Goal: Information Seeking & Learning: Find specific fact

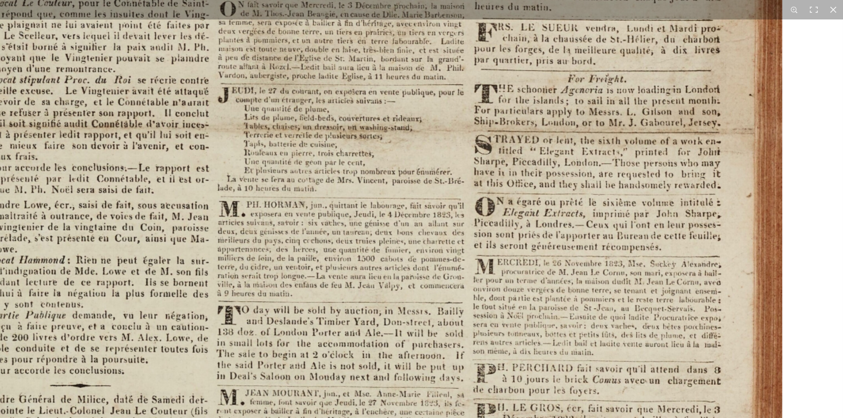
scroll to position [44, 0]
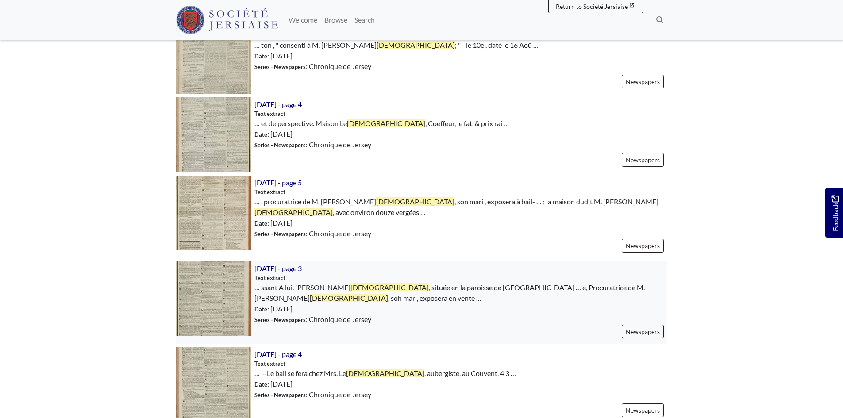
scroll to position [421, 0]
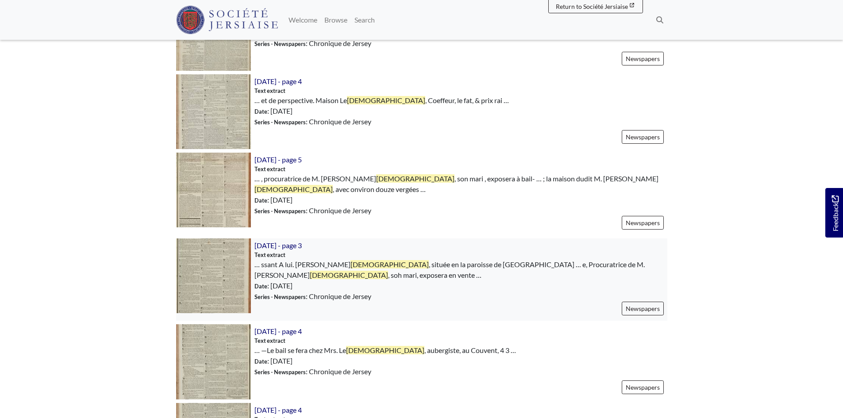
click at [212, 256] on img at bounding box center [213, 276] width 75 height 75
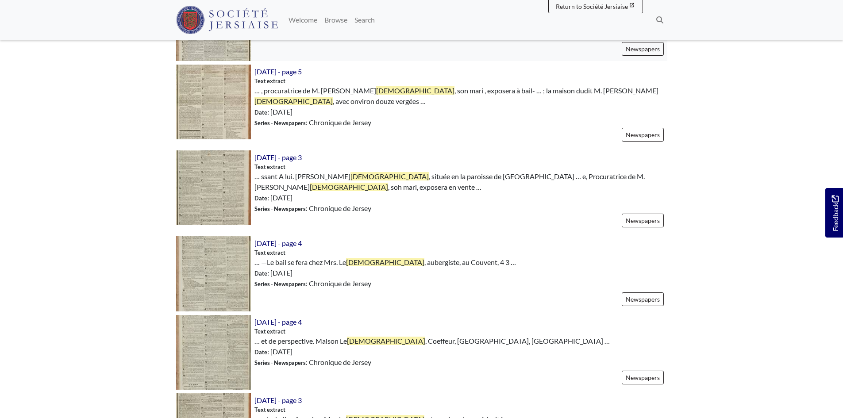
scroll to position [509, 0]
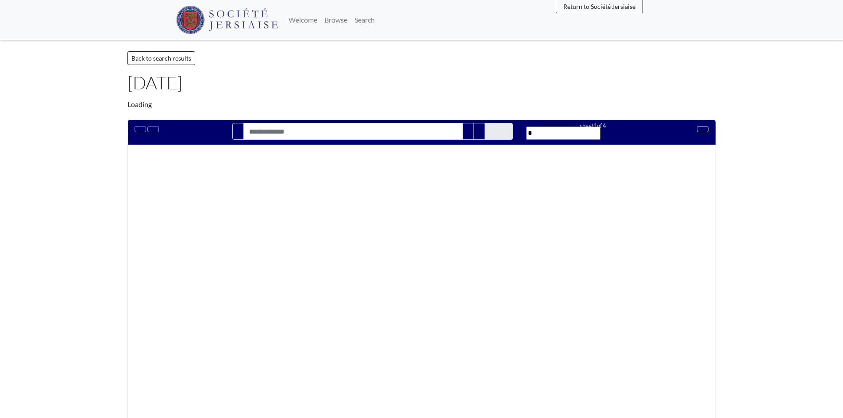
type input "*****"
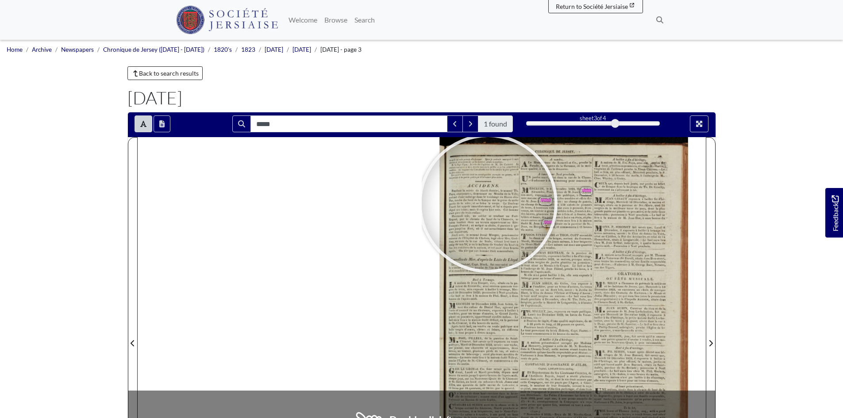
scroll to position [44, 0]
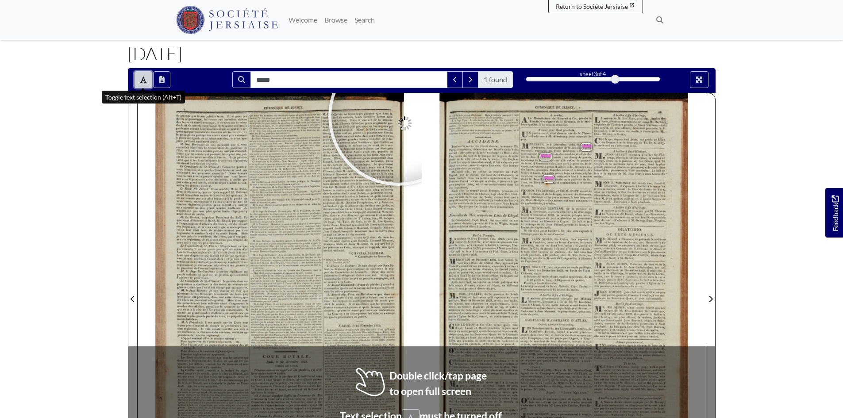
click at [143, 81] on icon "Toggle text selection (Alt+T)" at bounding box center [143, 80] width 6 height 6
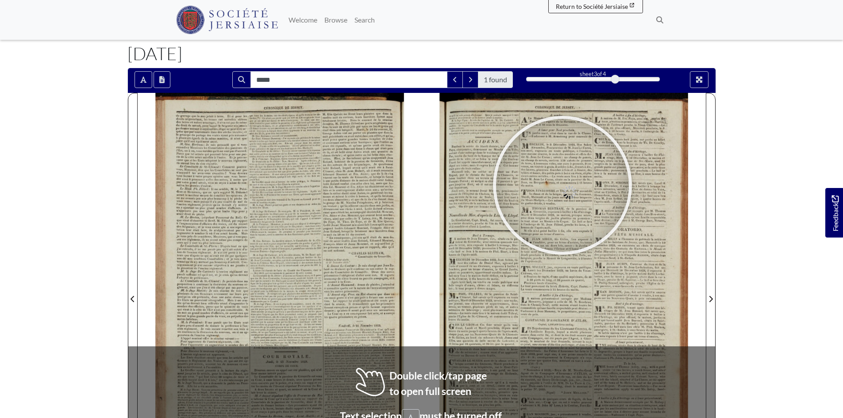
click at [563, 185] on div at bounding box center [562, 185] width 133 height 133
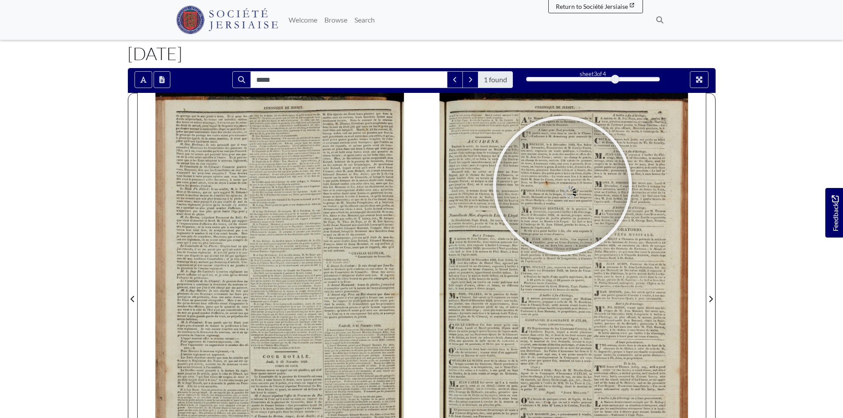
click at [563, 185] on div at bounding box center [562, 185] width 133 height 133
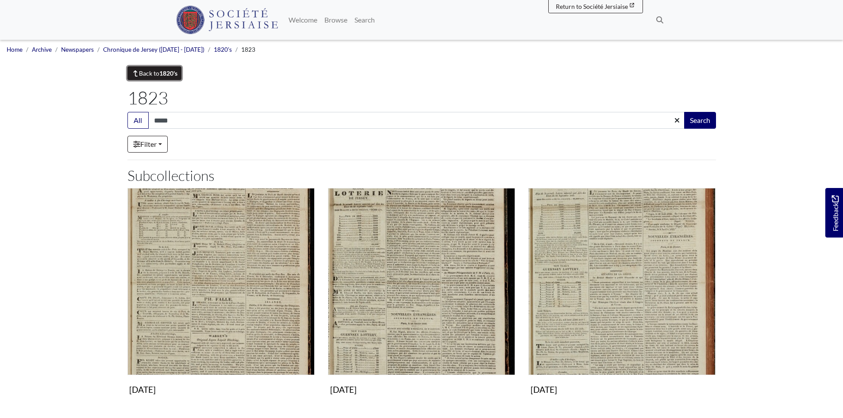
click at [156, 76] on link "Back to 1820's" at bounding box center [154, 73] width 54 height 14
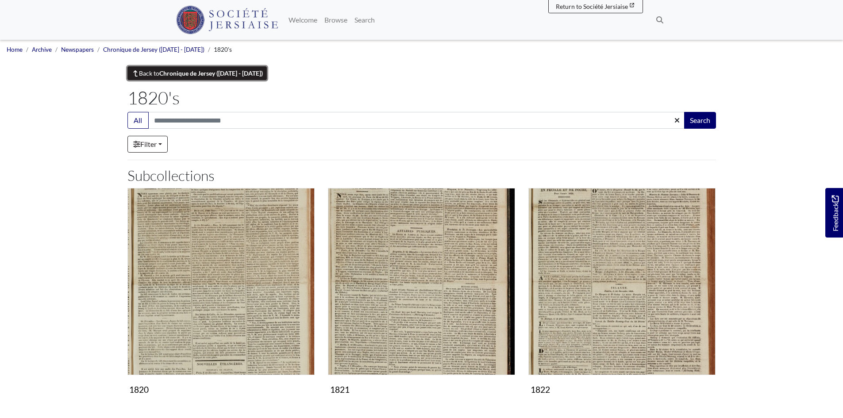
click at [172, 72] on strong "Chronique de Jersey (1814 - 1959)" at bounding box center [211, 73] width 104 height 8
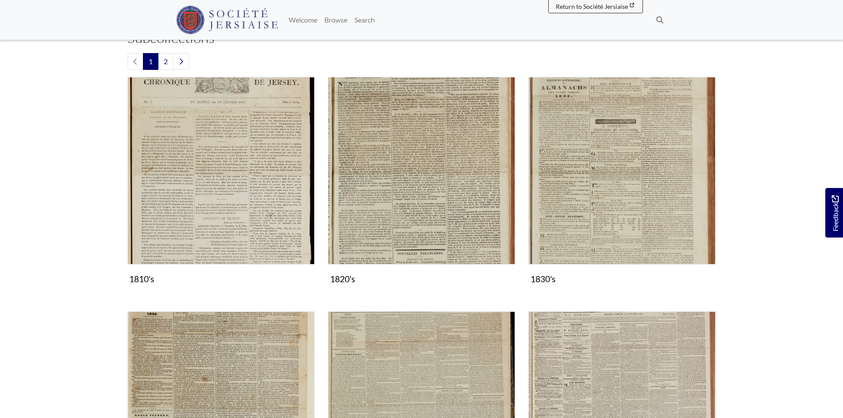
scroll to position [310, 0]
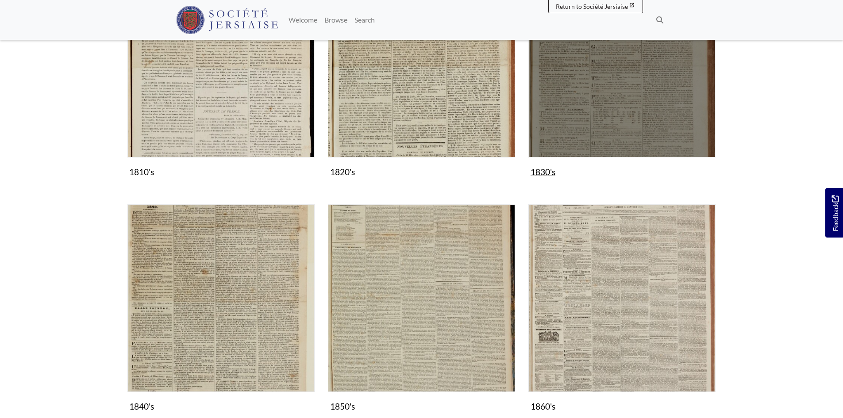
click at [592, 117] on img "Subcollection" at bounding box center [622, 63] width 187 height 187
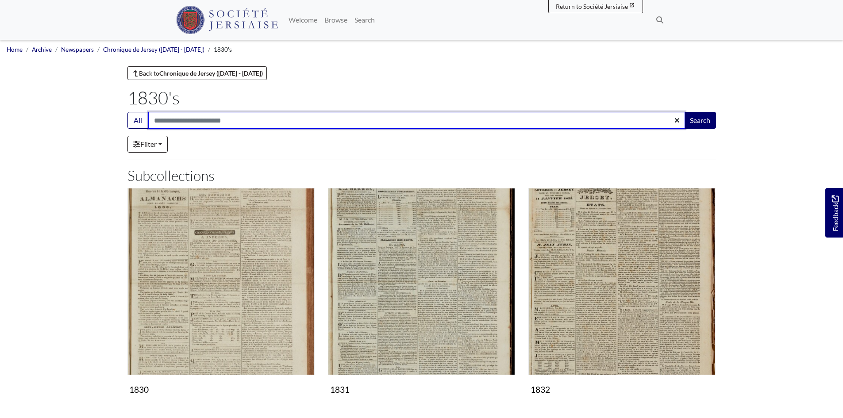
click at [186, 118] on input "Search:" at bounding box center [416, 120] width 537 height 17
type input "*****"
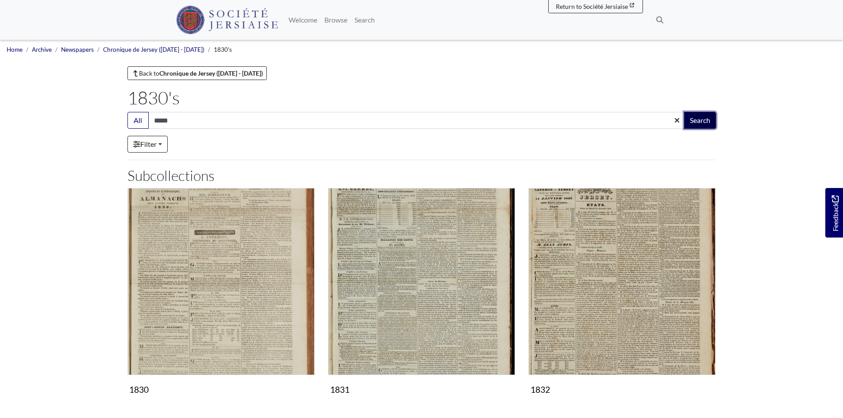
click at [705, 118] on button "Search" at bounding box center [700, 120] width 32 height 17
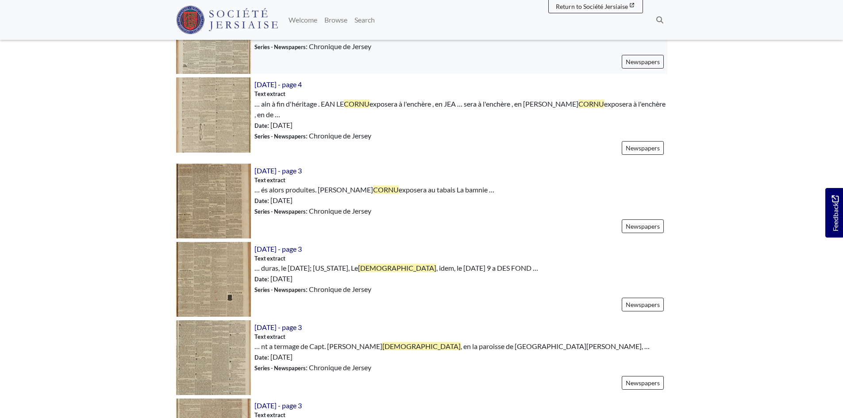
scroll to position [354, 0]
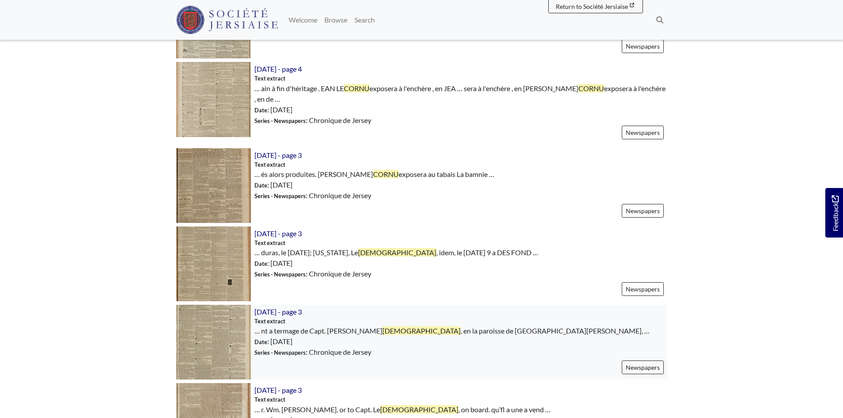
click at [229, 331] on img at bounding box center [213, 342] width 75 height 75
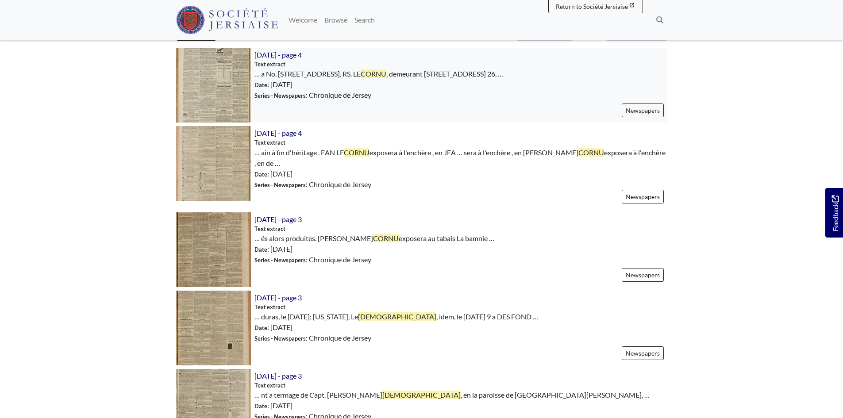
scroll to position [177, 0]
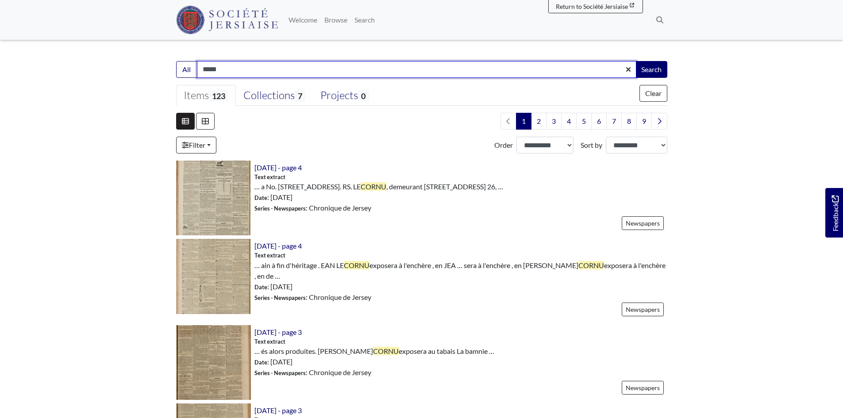
click at [254, 70] on input "*****" at bounding box center [417, 69] width 440 height 17
click at [636, 61] on button "Search" at bounding box center [652, 69] width 32 height 17
type input "**********"
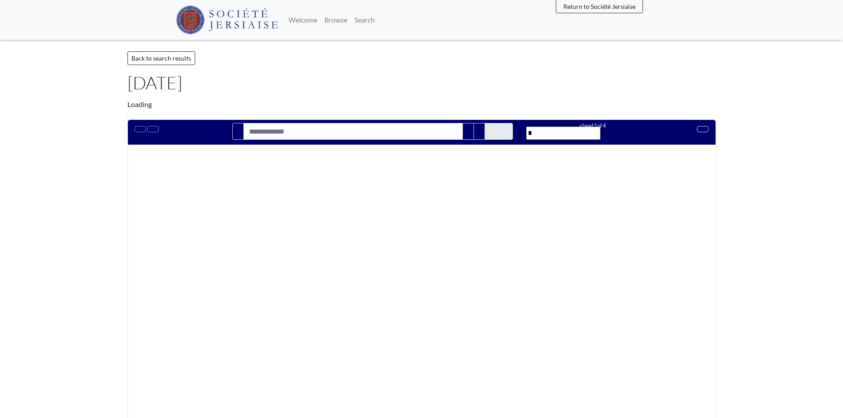
type input "*****"
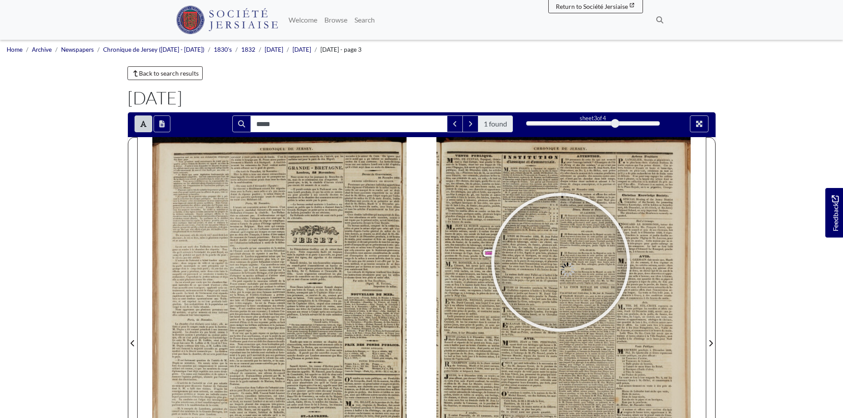
drag, startPoint x: 561, startPoint y: 306, endPoint x: 583, endPoint y: 288, distance: 28.3
click at [565, 266] on div at bounding box center [560, 262] width 133 height 133
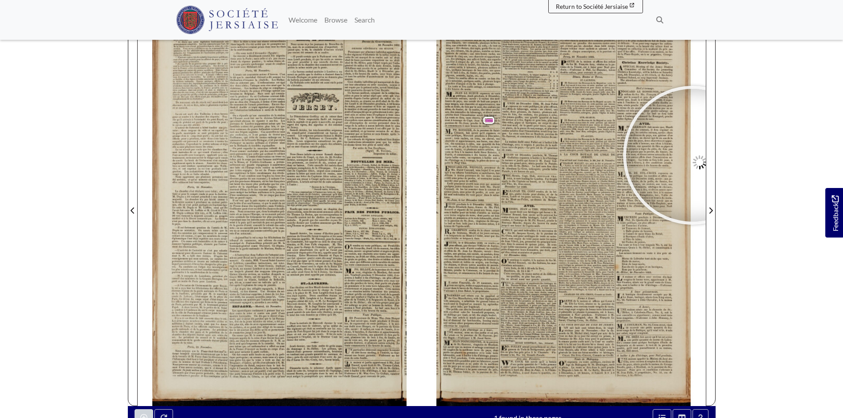
scroll to position [89, 0]
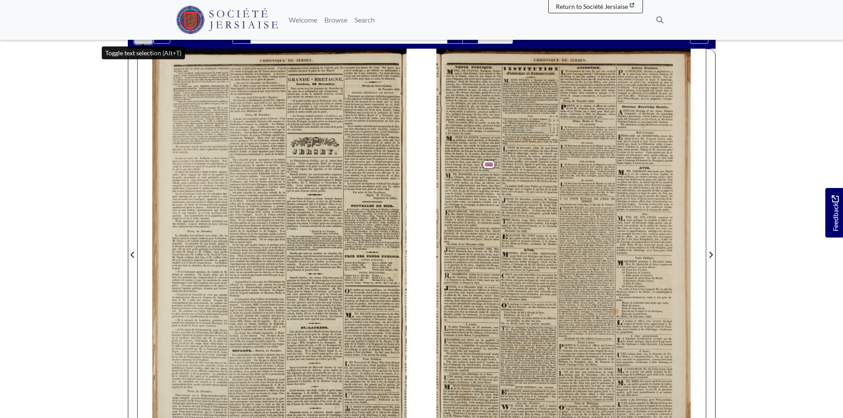
click at [139, 41] on button "Toggle text selection (Alt+T)" at bounding box center [144, 35] width 18 height 17
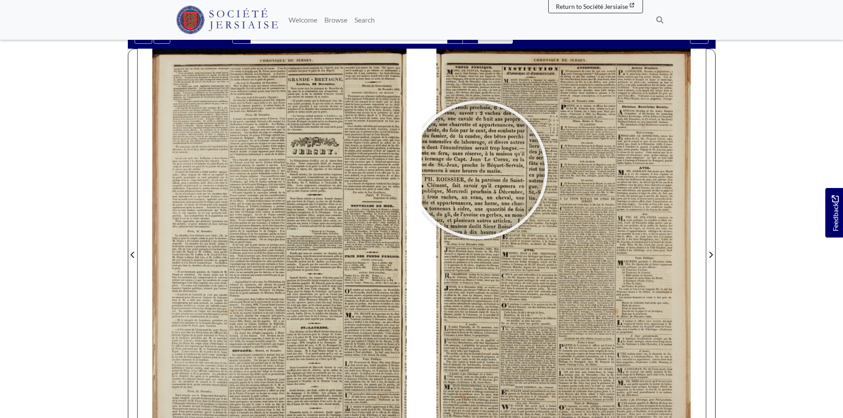
click at [479, 170] on div at bounding box center [478, 170] width 133 height 133
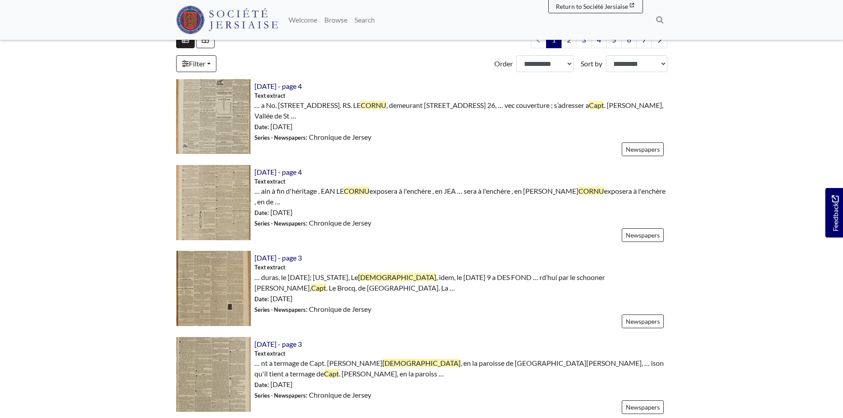
scroll to position [310, 0]
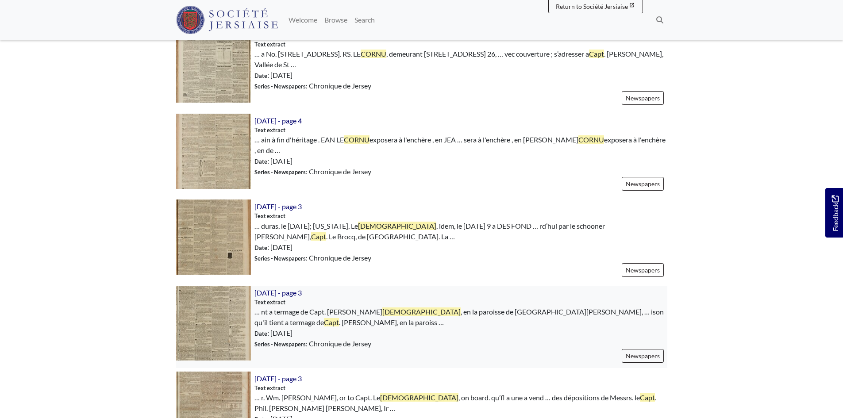
click at [232, 319] on img at bounding box center [213, 323] width 75 height 75
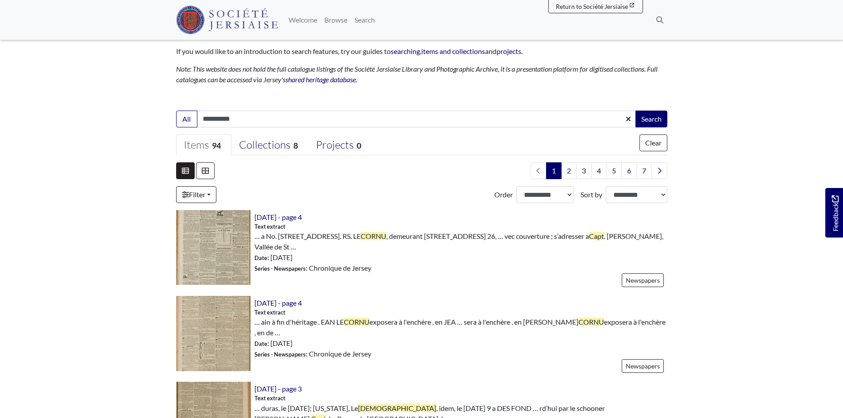
scroll to position [44, 0]
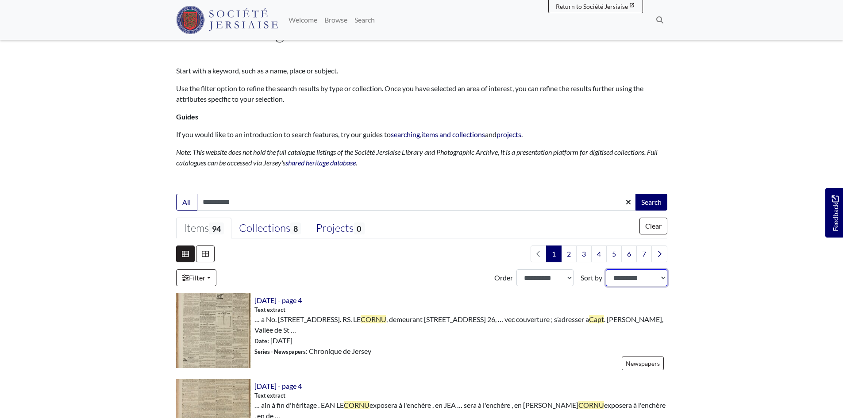
click at [662, 275] on select "**********" at bounding box center [637, 278] width 62 height 17
select select "*****"
click at [606, 270] on select "**********" at bounding box center [637, 278] width 62 height 17
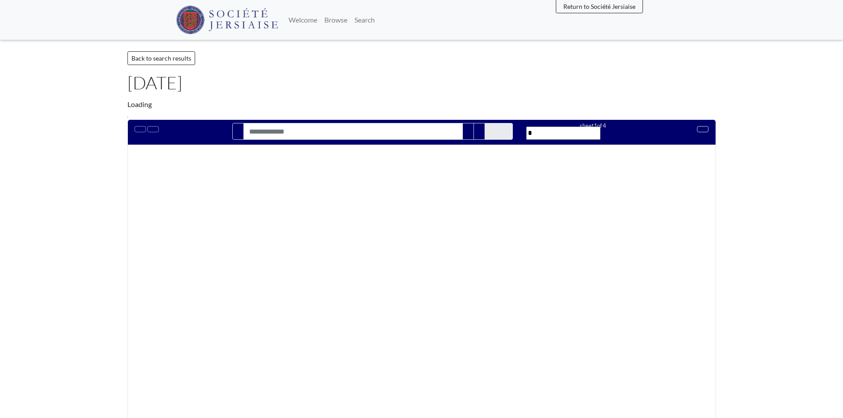
type input "**********"
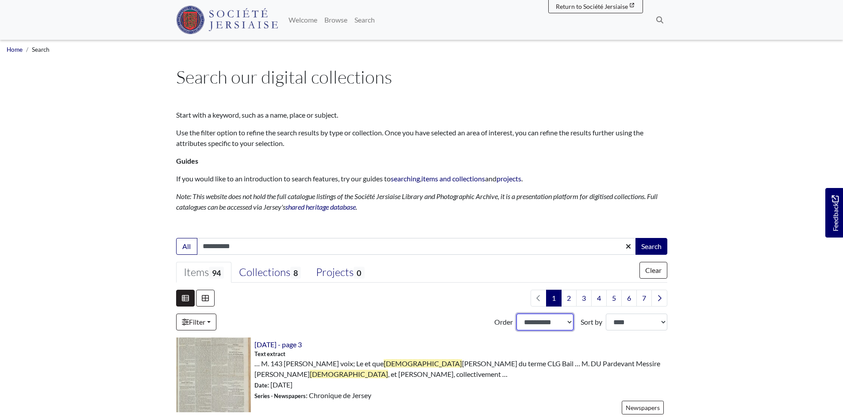
click at [569, 321] on select "**********" at bounding box center [545, 322] width 57 height 17
select select "***"
click at [517, 314] on select "**********" at bounding box center [545, 322] width 57 height 17
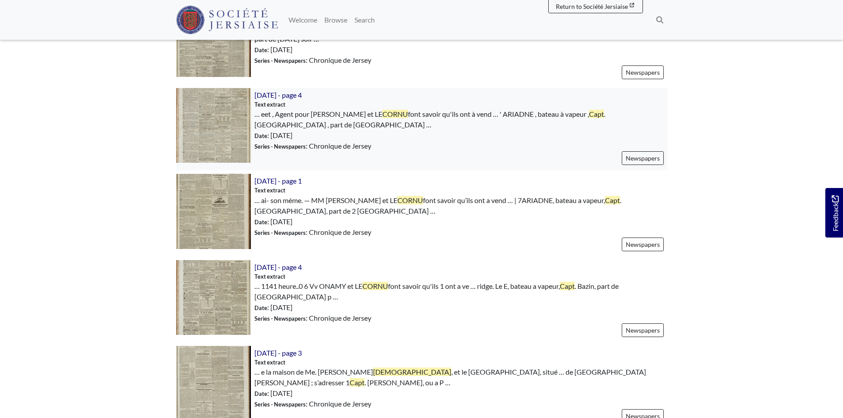
scroll to position [1239, 0]
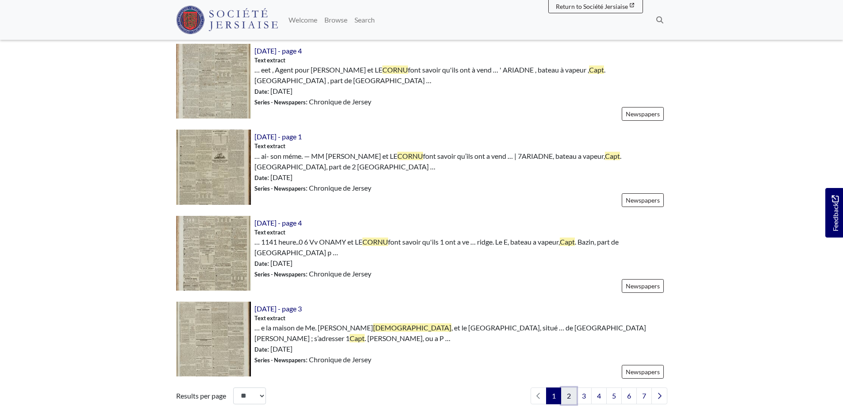
click at [569, 388] on link "2" at bounding box center [568, 396] width 15 height 17
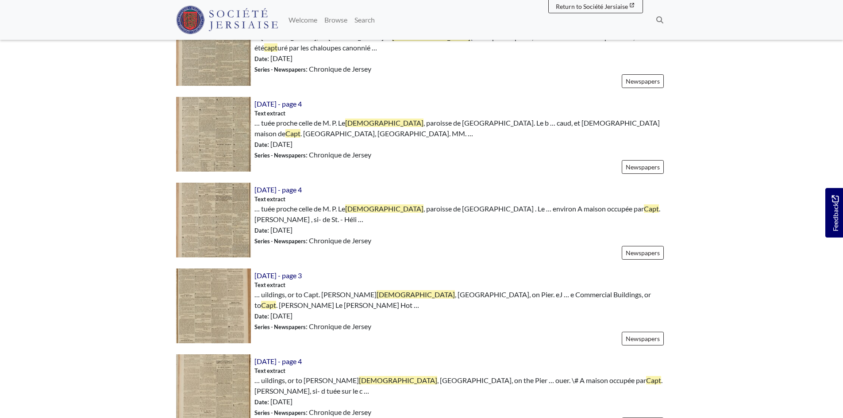
scroll to position [930, 0]
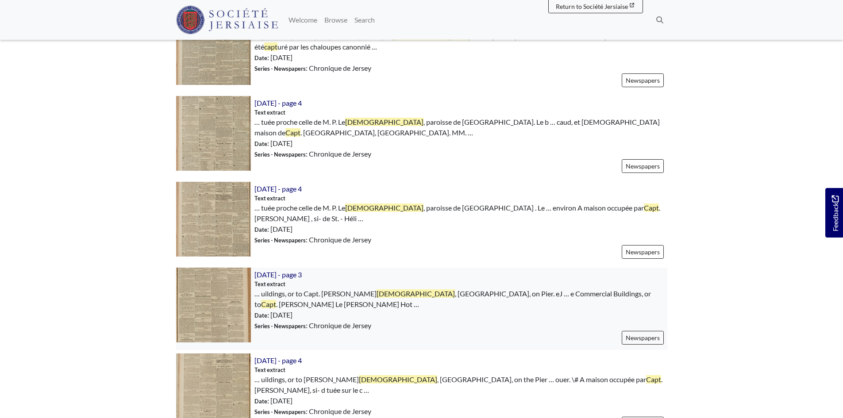
click at [223, 274] on img at bounding box center [213, 305] width 75 height 75
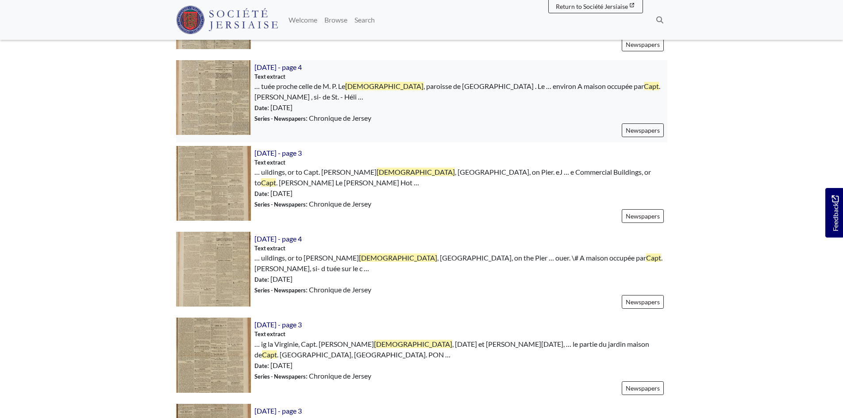
scroll to position [1062, 0]
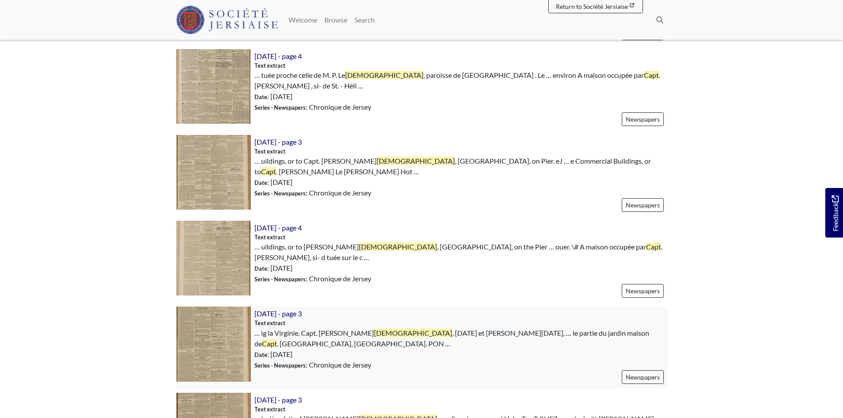
click at [224, 307] on img at bounding box center [213, 344] width 75 height 75
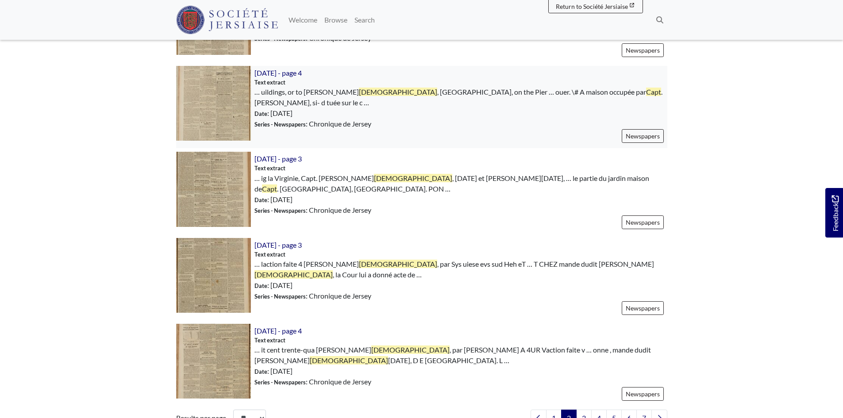
scroll to position [1239, 0]
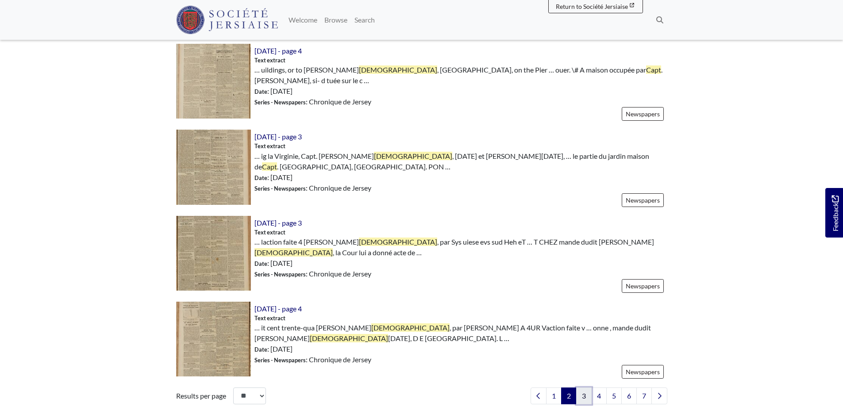
click at [587, 388] on link "3" at bounding box center [583, 396] width 15 height 17
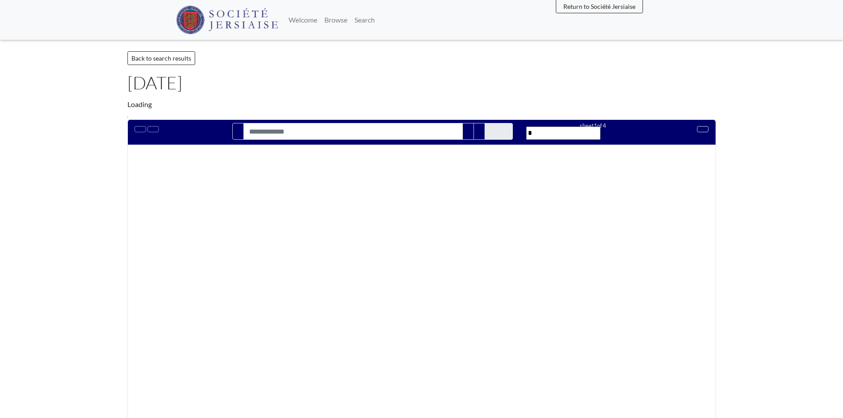
type input "**********"
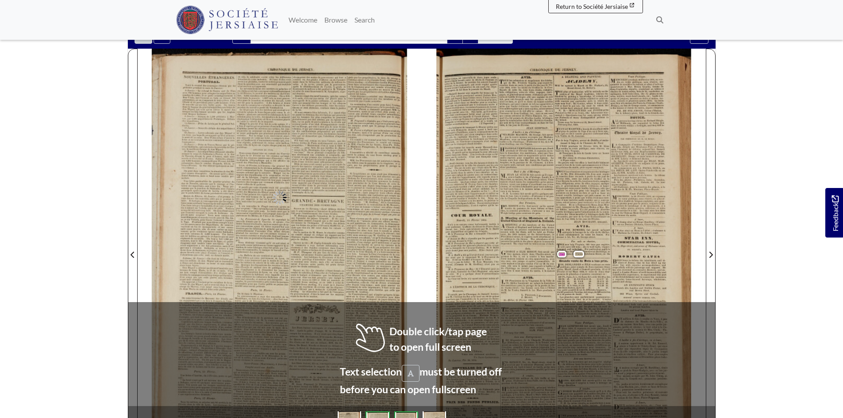
scroll to position [44, 0]
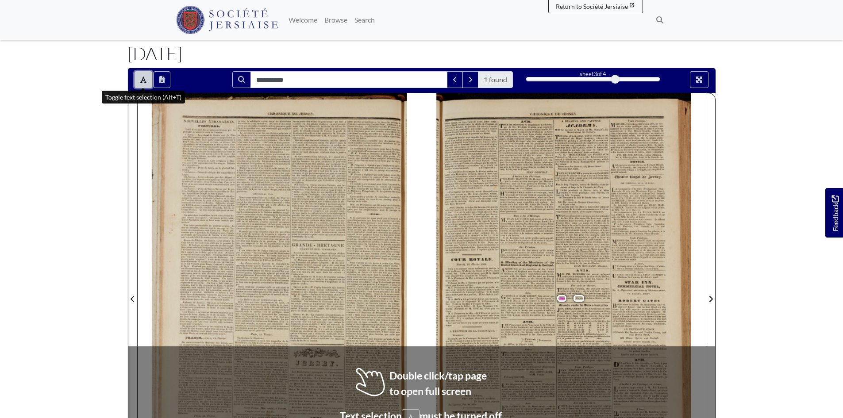
click at [145, 76] on button "Toggle text selection (Alt+T)" at bounding box center [144, 79] width 18 height 17
click at [599, 301] on div at bounding box center [564, 294] width 284 height 402
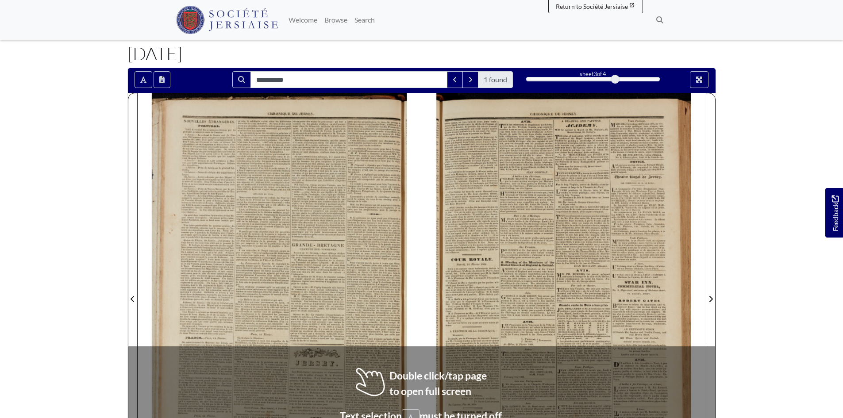
click at [599, 301] on div at bounding box center [422, 294] width 568 height 402
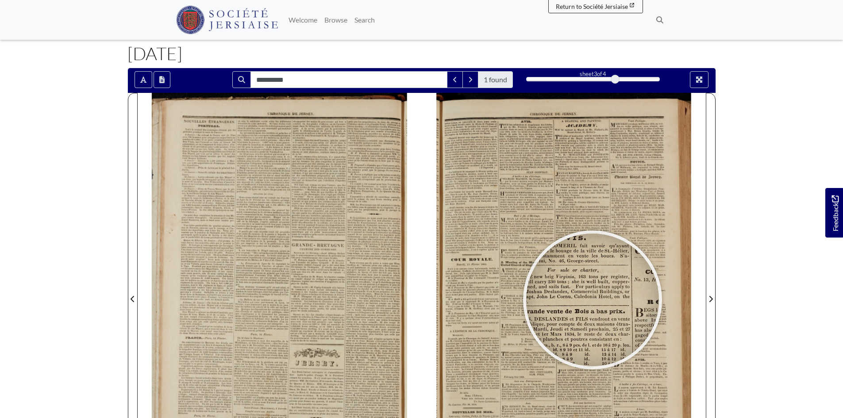
click at [593, 300] on div at bounding box center [592, 300] width 133 height 133
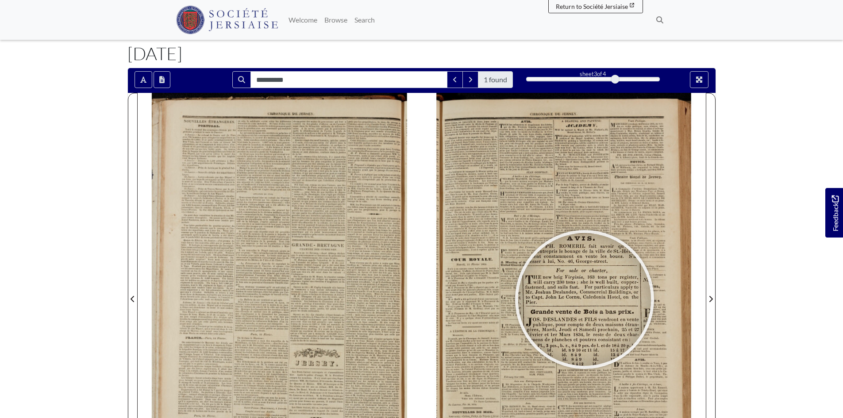
click at [585, 300] on div at bounding box center [584, 299] width 133 height 133
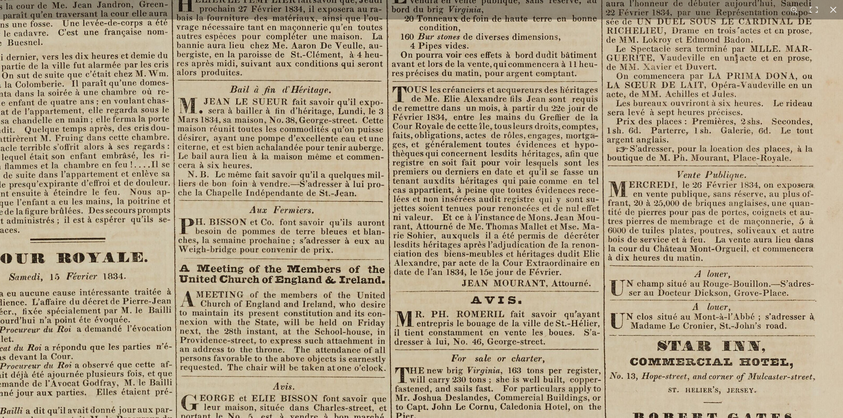
click at [467, 356] on img at bounding box center [422, 389] width 1095 height 1549
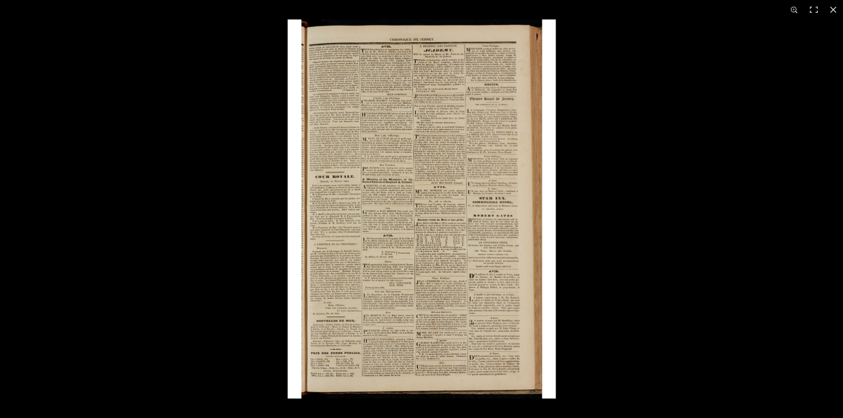
click at [448, 262] on img at bounding box center [422, 208] width 268 height 379
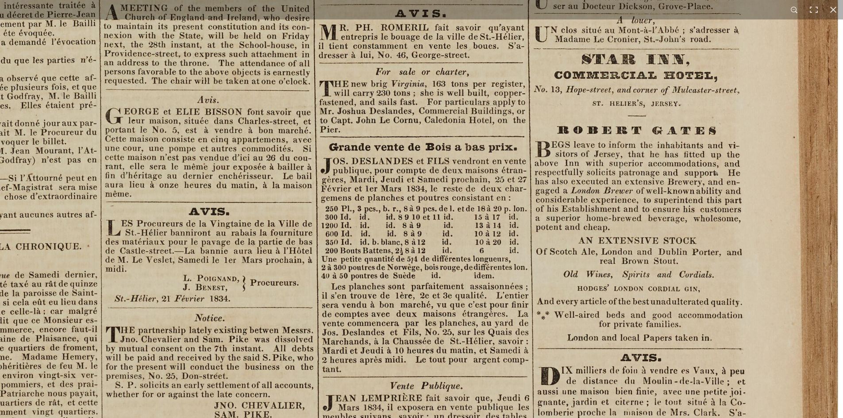
click at [447, 181] on img at bounding box center [346, 102] width 1095 height 1549
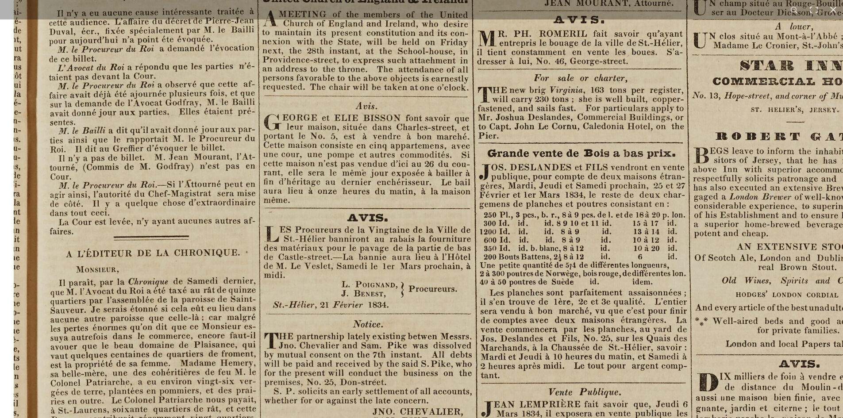
click at [715, 230] on img at bounding box center [505, 109] width 1095 height 1549
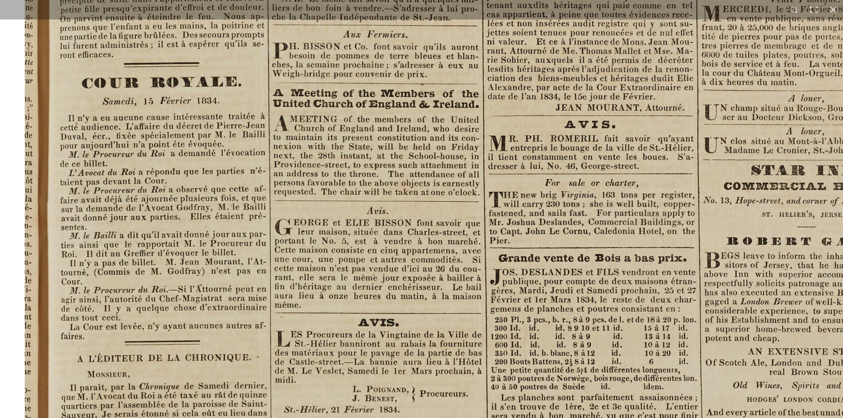
click at [577, 363] on img at bounding box center [516, 214] width 1095 height 1549
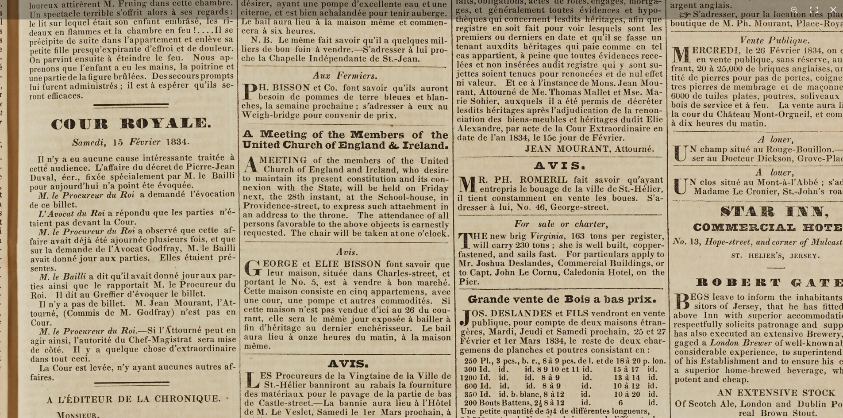
click at [352, 176] on img at bounding box center [485, 255] width 1095 height 1549
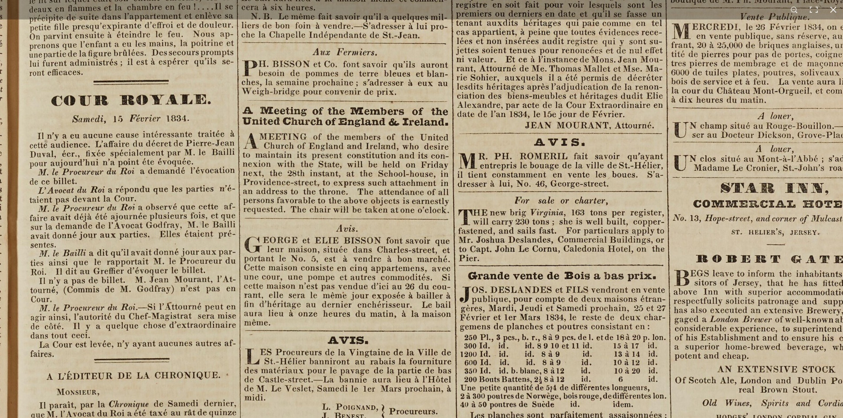
click at [352, 289] on img at bounding box center [485, 231] width 1095 height 1549
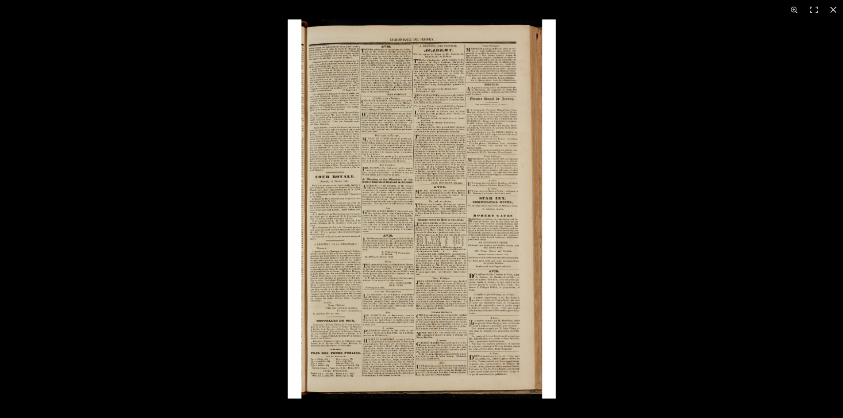
click at [440, 241] on img at bounding box center [422, 208] width 268 height 379
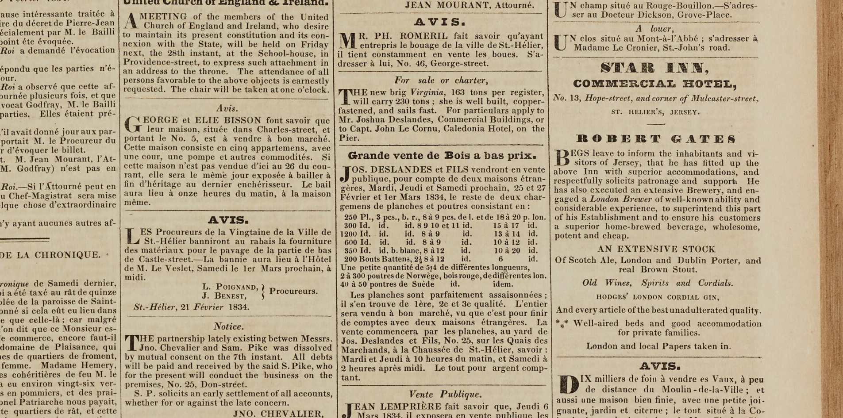
click at [440, 241] on img at bounding box center [365, 111] width 1095 height 1549
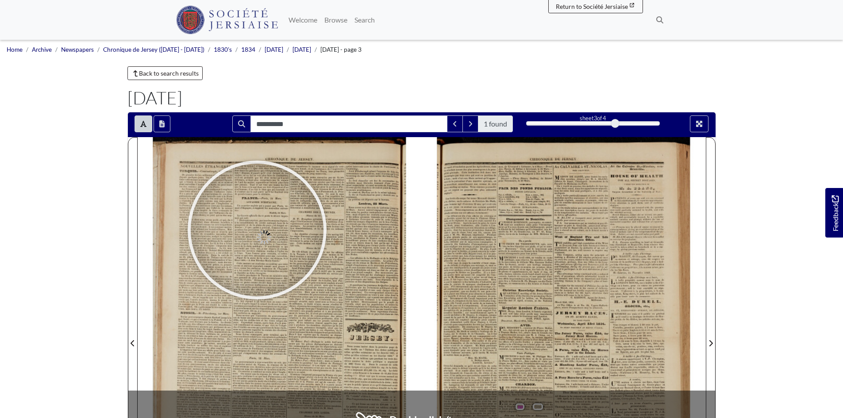
drag, startPoint x: 232, startPoint y: 316, endPoint x: 233, endPoint y: 225, distance: 90.3
click at [260, 221] on div at bounding box center [257, 230] width 133 height 133
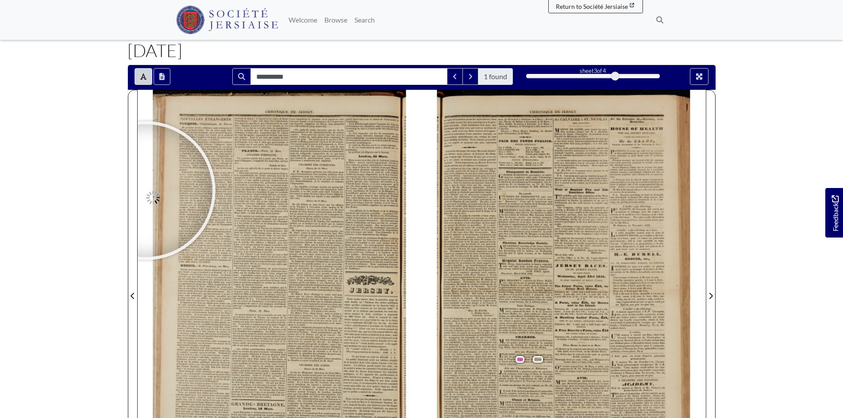
scroll to position [133, 0]
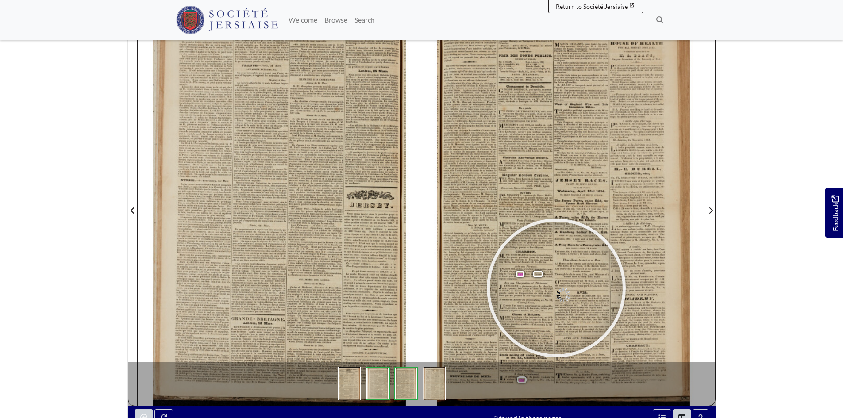
click at [556, 288] on div at bounding box center [556, 288] width 133 height 133
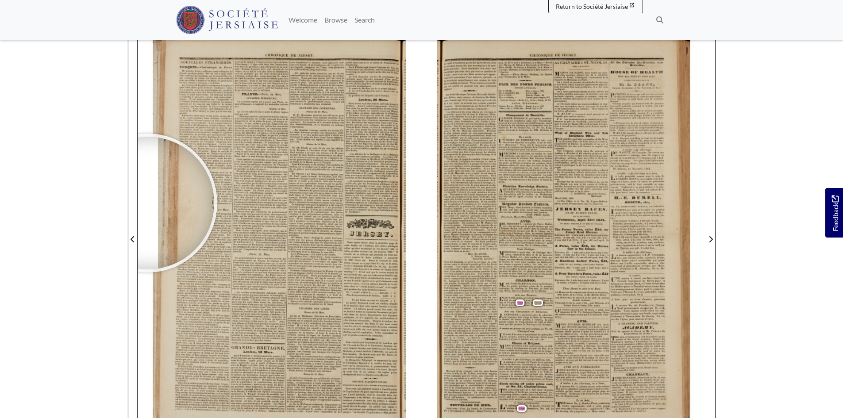
scroll to position [44, 0]
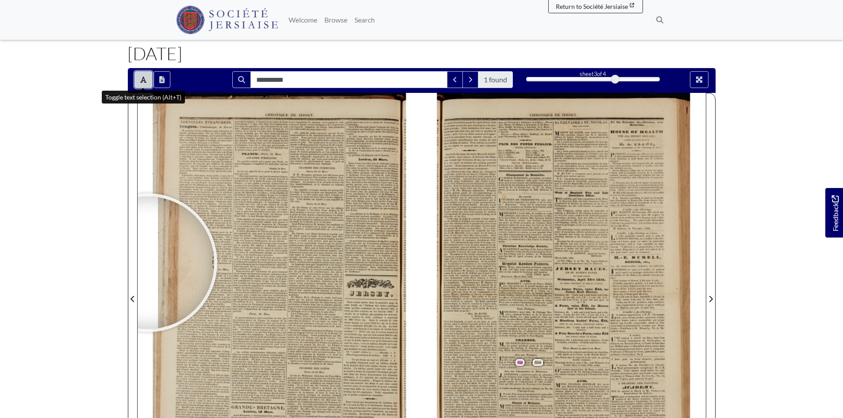
click at [142, 81] on icon "Toggle text selection (Alt+T)" at bounding box center [143, 79] width 6 height 7
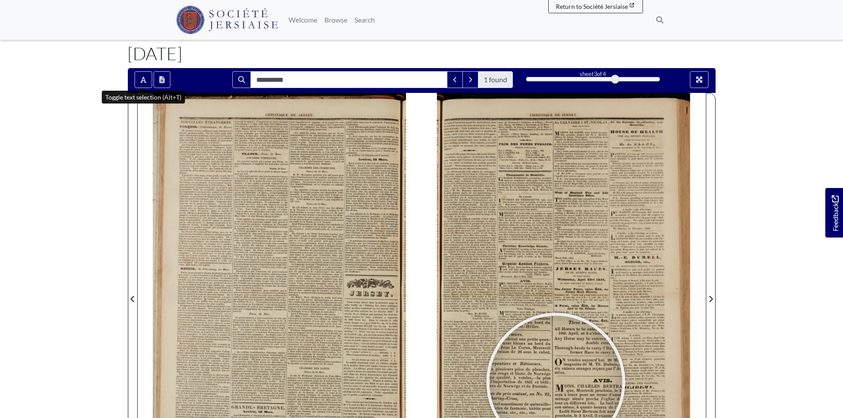
click at [556, 382] on div at bounding box center [556, 382] width 133 height 133
click at [556, 383] on div at bounding box center [556, 382] width 133 height 133
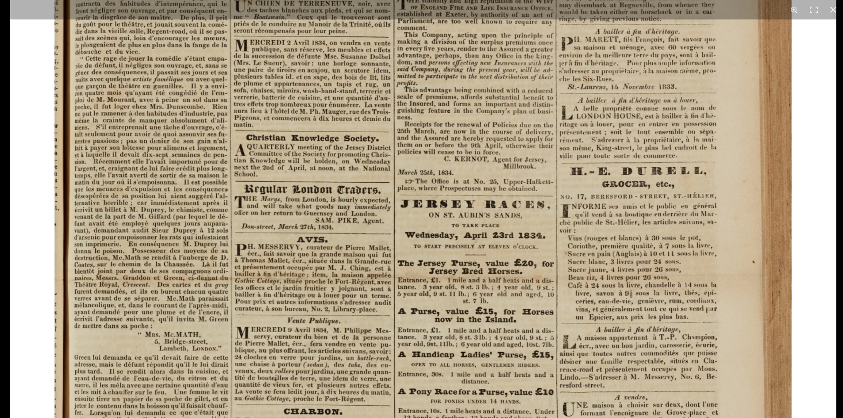
click at [515, 267] on img at bounding box center [423, 276] width 826 height 1169
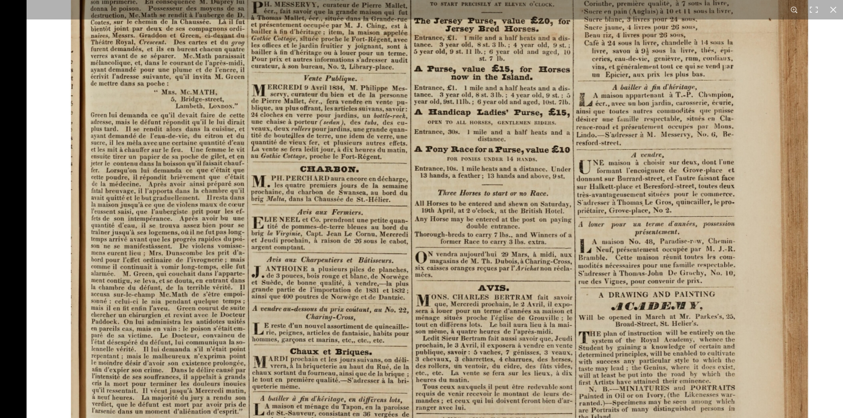
click at [475, 269] on img at bounding box center [440, 34] width 826 height 1169
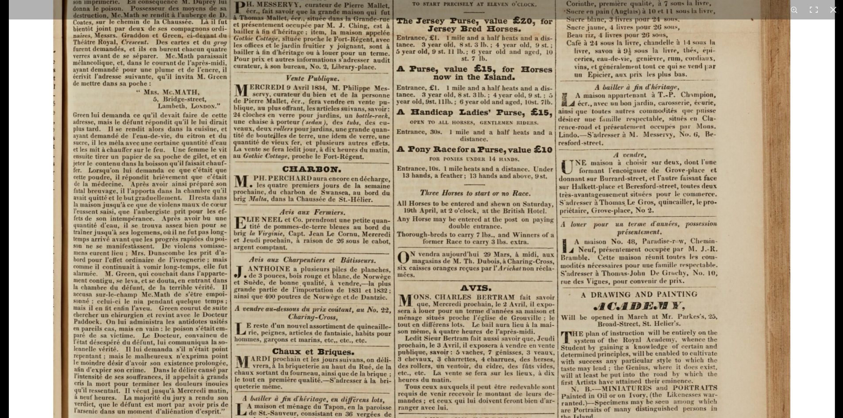
click at [332, 270] on img at bounding box center [422, 34] width 826 height 1169
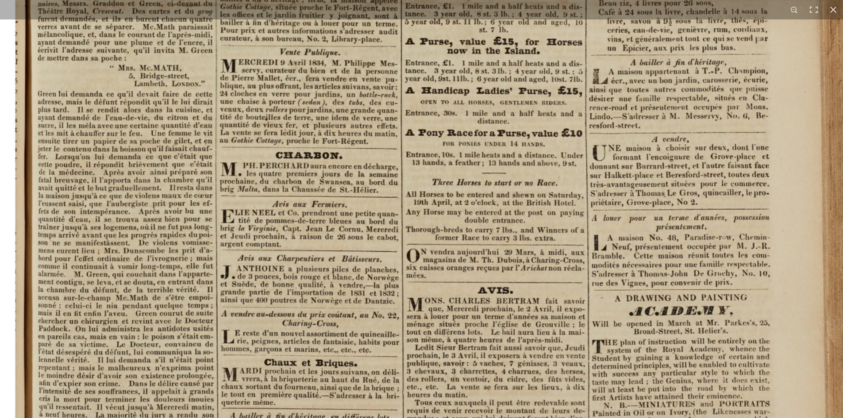
click at [332, 270] on img at bounding box center [434, 2] width 939 height 1328
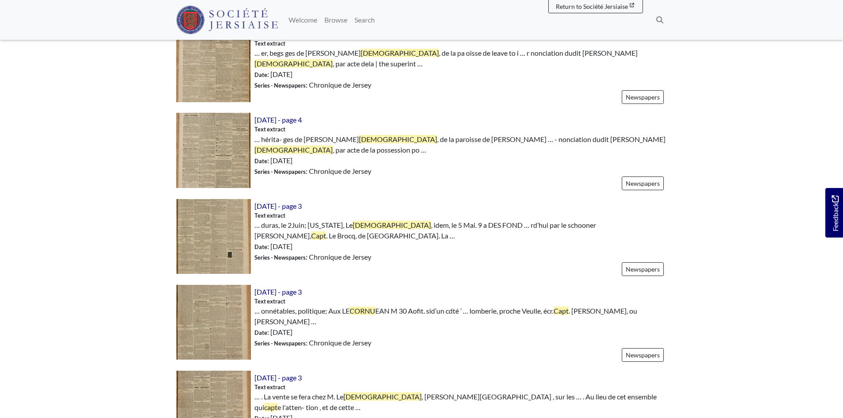
scroll to position [398, 0]
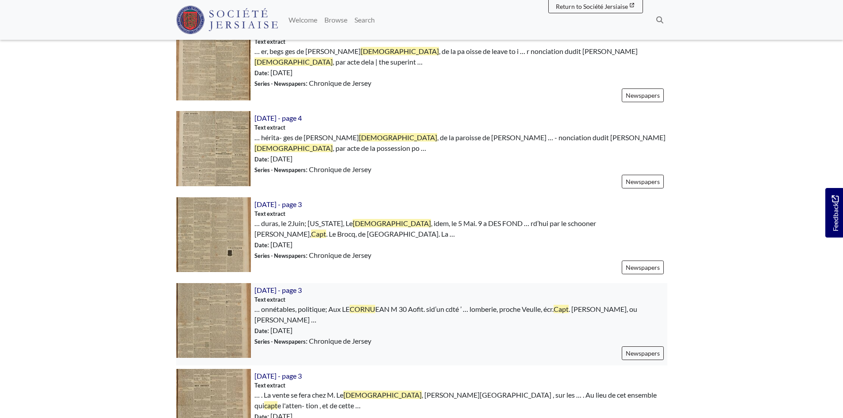
click at [219, 283] on img at bounding box center [213, 320] width 75 height 75
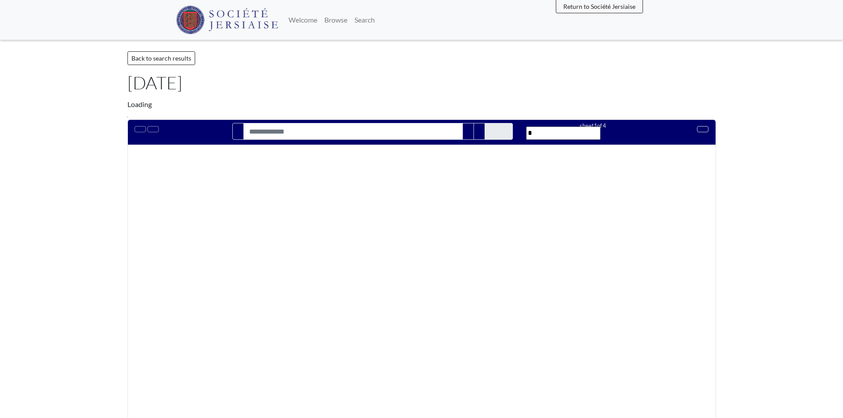
type input "**********"
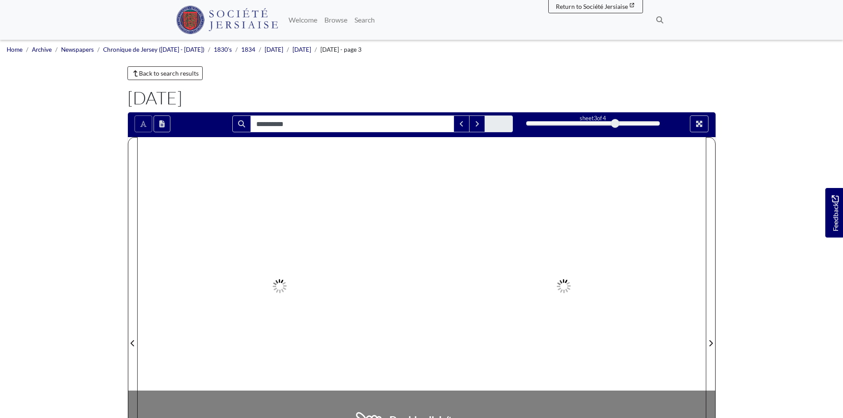
scroll to position [89, 0]
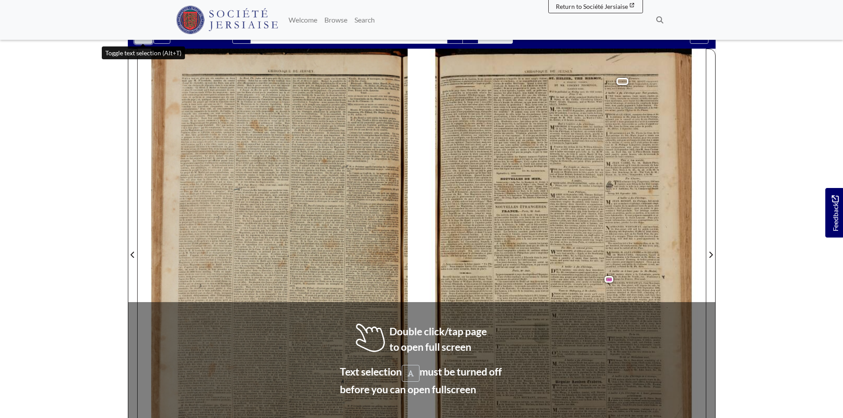
click at [142, 43] on button "Toggle text selection (Alt+T)" at bounding box center [144, 35] width 18 height 17
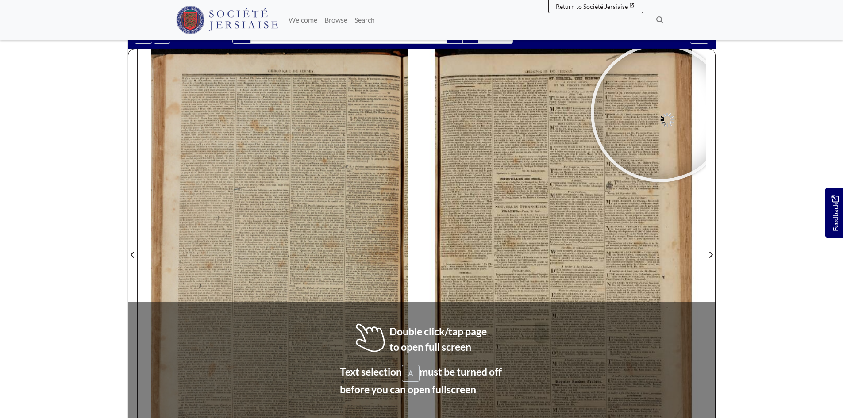
click at [660, 113] on div at bounding box center [660, 112] width 133 height 133
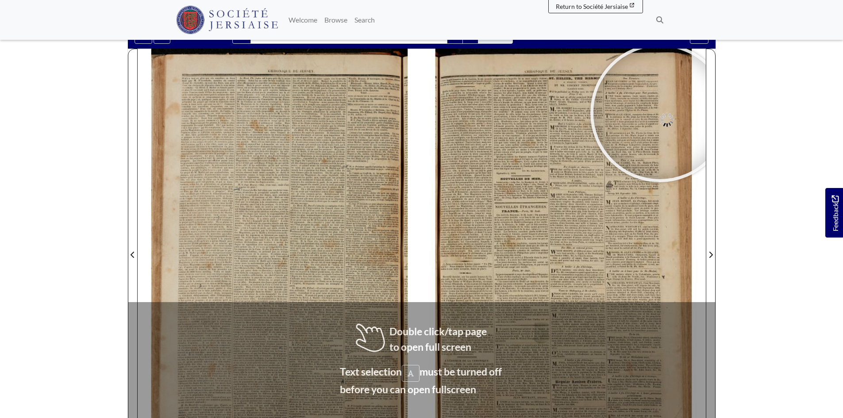
click at [660, 113] on div at bounding box center [660, 112] width 133 height 133
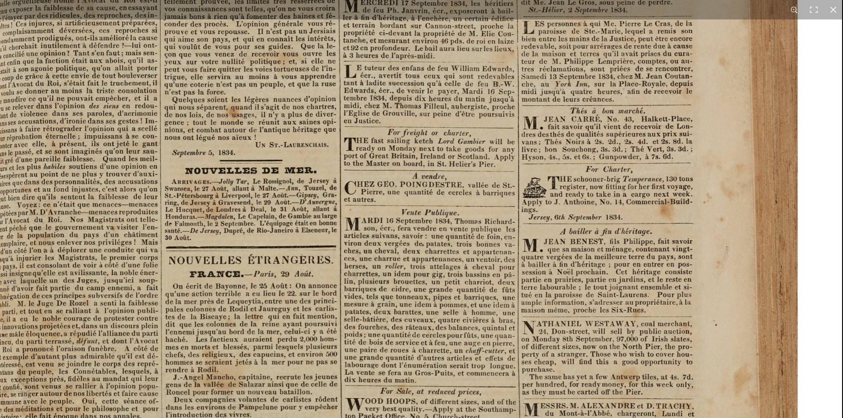
click at [628, 251] on img at bounding box center [387, 396] width 910 height 1287
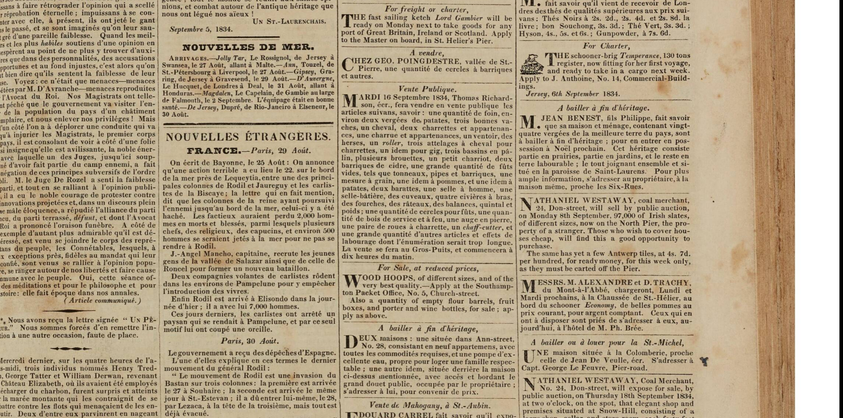
click at [637, 245] on img at bounding box center [385, 273] width 910 height 1287
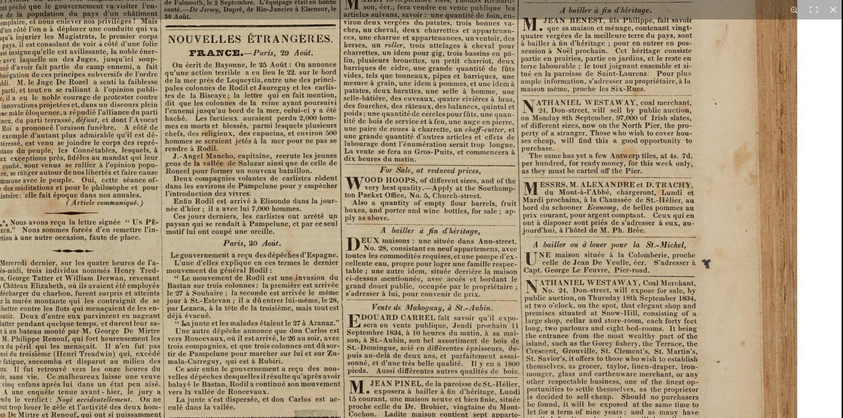
click at [614, 251] on img at bounding box center [387, 175] width 910 height 1287
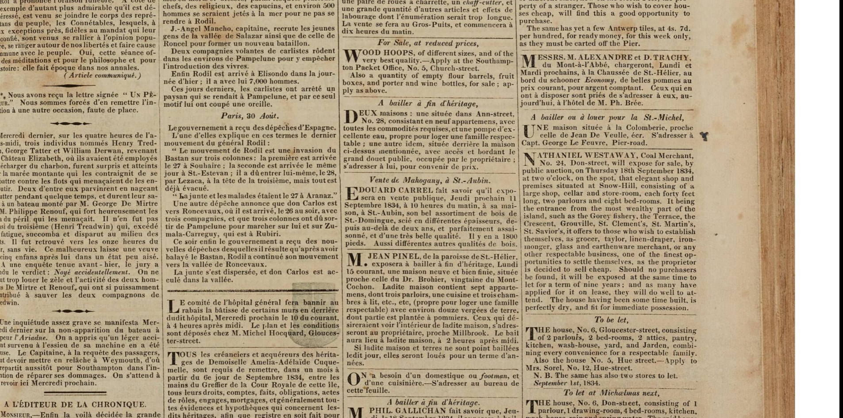
click at [619, 248] on img at bounding box center [385, 48] width 910 height 1287
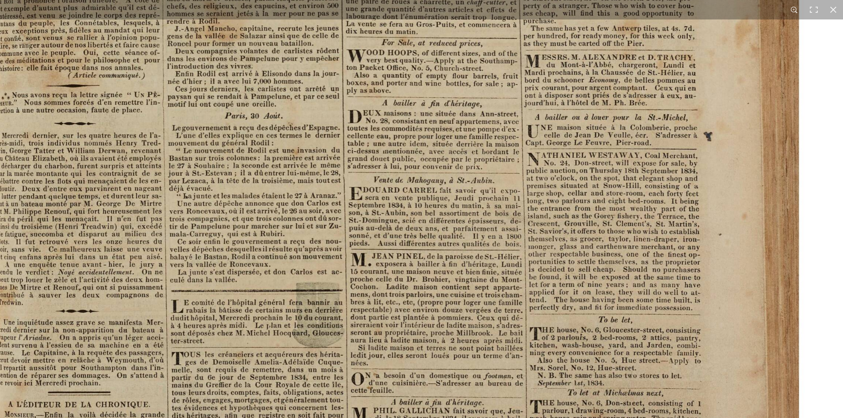
click at [480, 226] on img at bounding box center [389, 48] width 910 height 1287
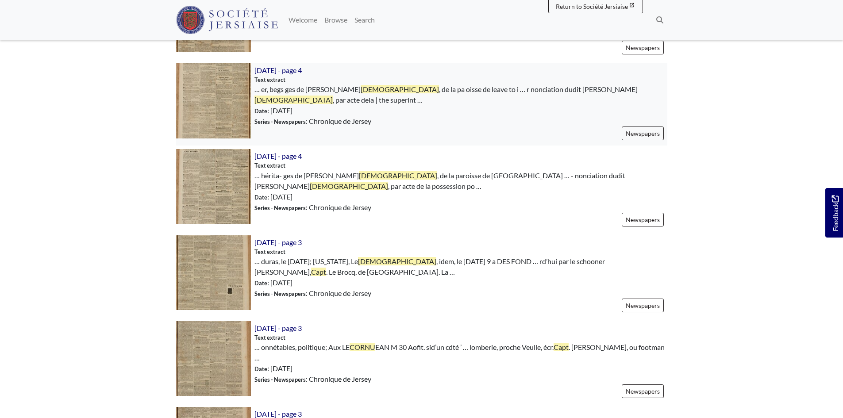
scroll to position [376, 0]
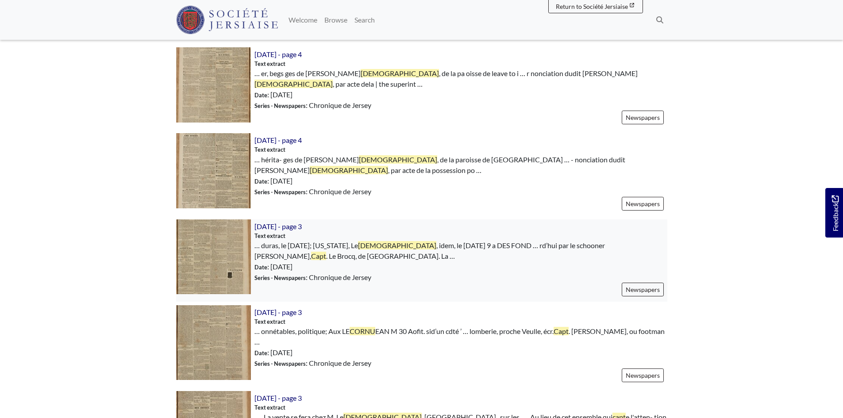
click at [214, 231] on img at bounding box center [213, 257] width 75 height 75
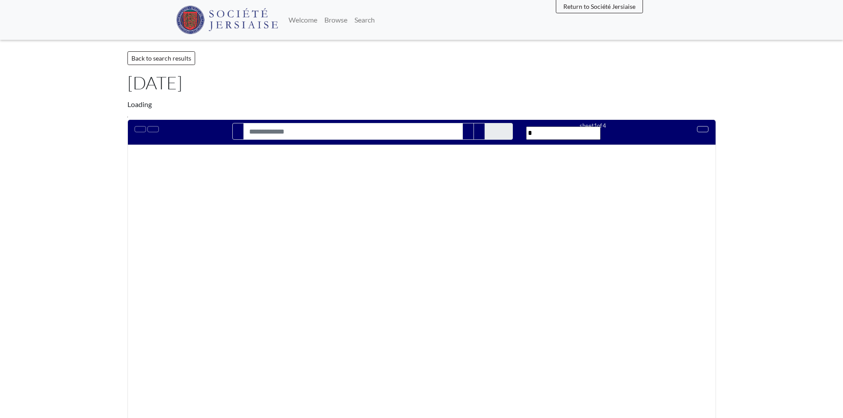
type input "**********"
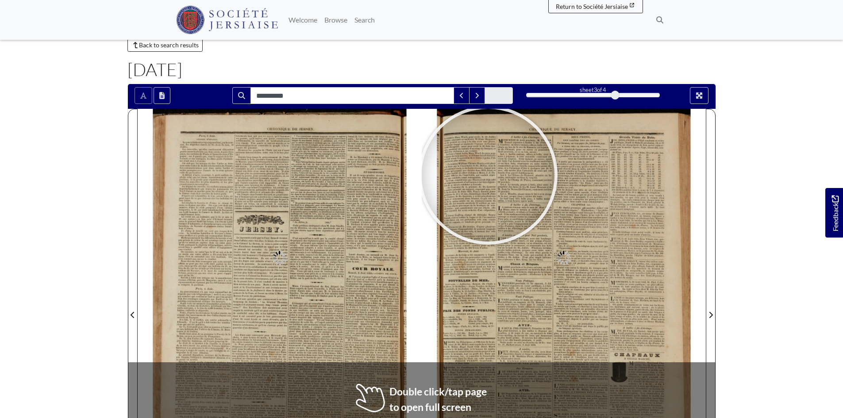
scroll to position [44, 0]
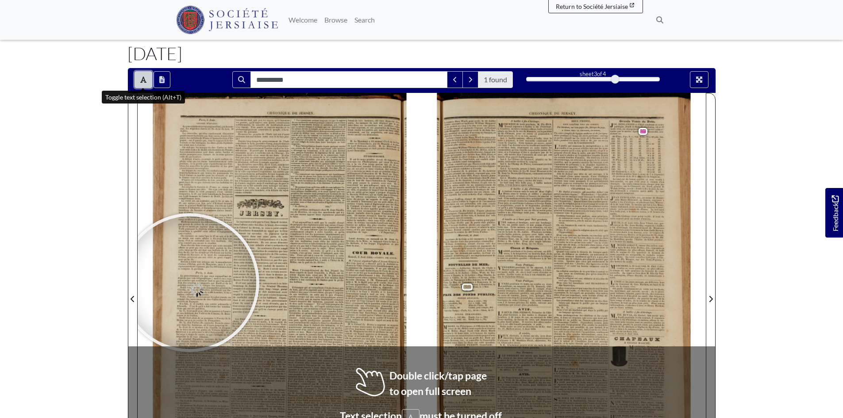
click at [142, 76] on icon "Toggle text selection (Alt+T)" at bounding box center [143, 79] width 6 height 7
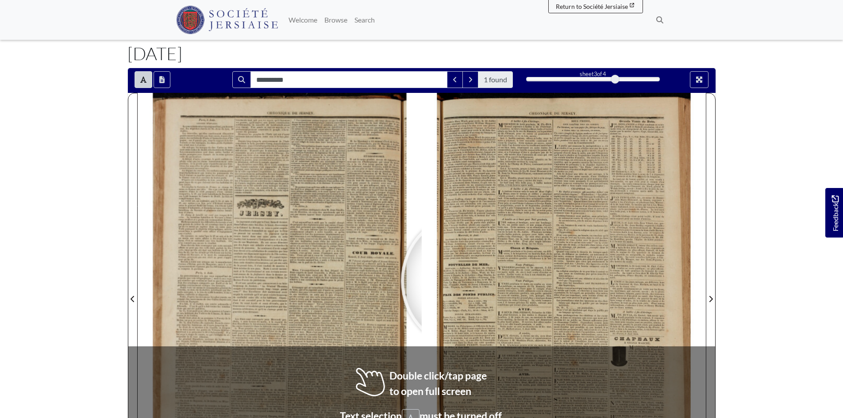
click at [470, 281] on div at bounding box center [564, 294] width 284 height 402
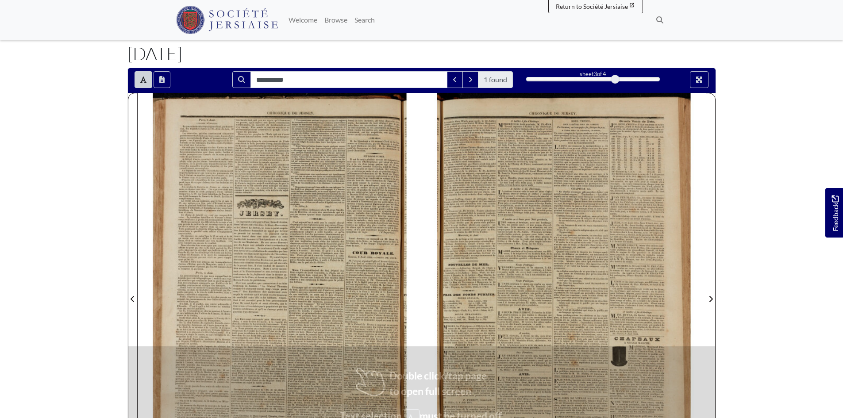
click at [470, 281] on div at bounding box center [564, 294] width 284 height 402
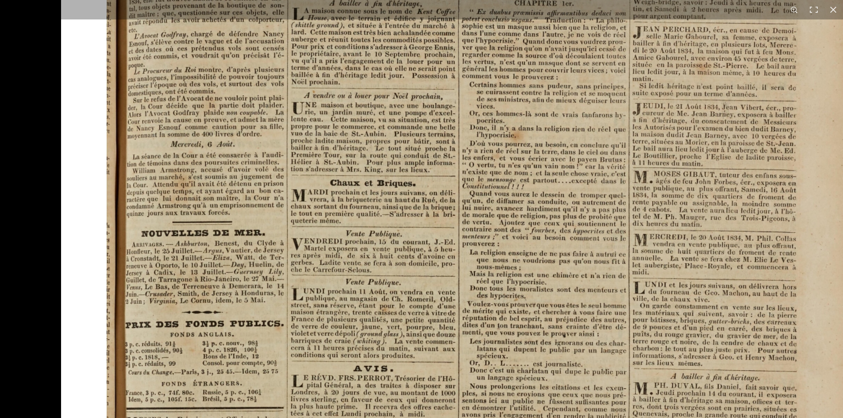
click at [538, 255] on img at bounding box center [491, 321] width 861 height 1218
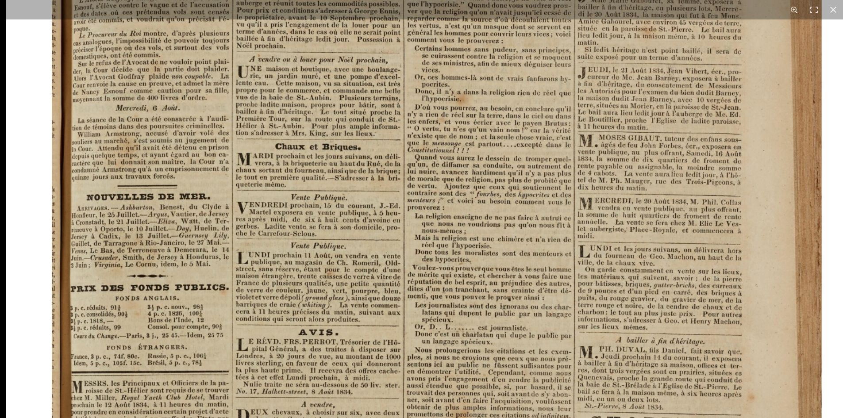
click at [211, 212] on img at bounding box center [436, 285] width 861 height 1218
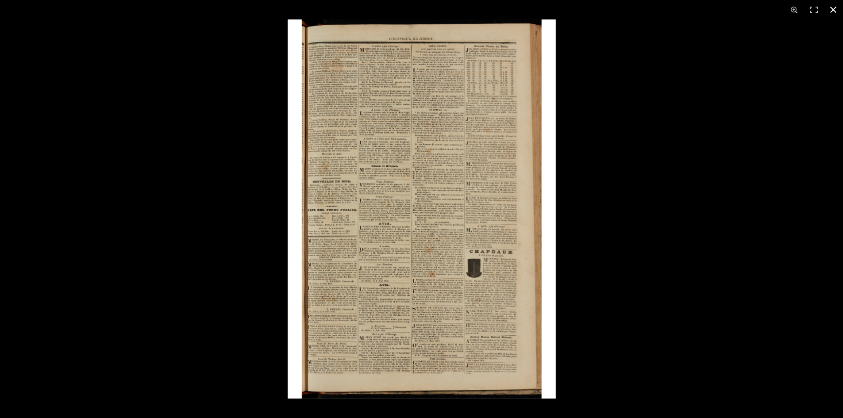
click at [248, 153] on div at bounding box center [421, 209] width 843 height 418
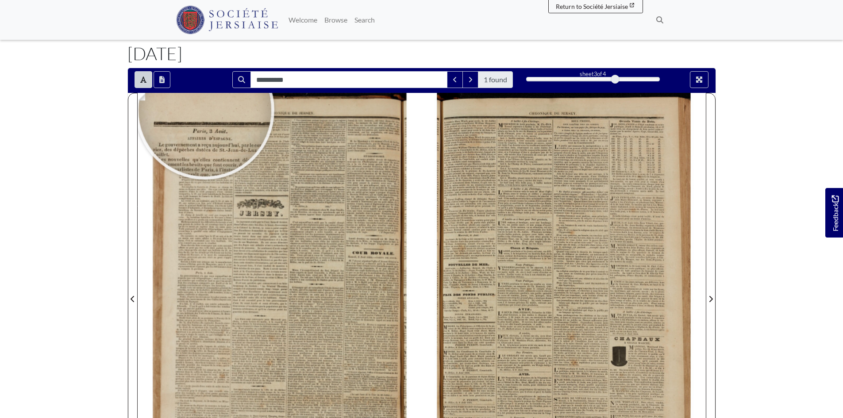
click at [234, 70] on div "**********" at bounding box center [422, 80] width 588 height 25
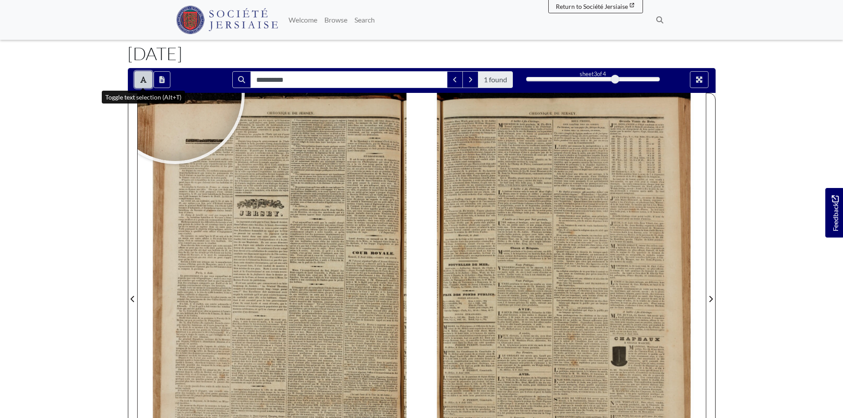
click at [137, 77] on button "Toggle text selection (Alt+T)" at bounding box center [144, 79] width 18 height 17
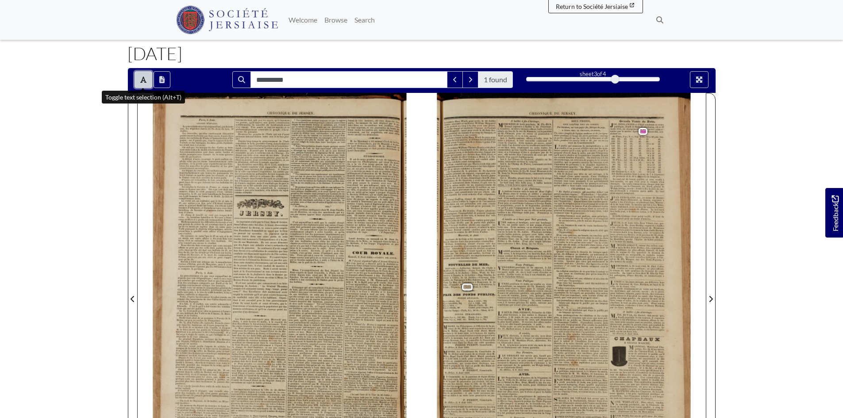
click at [143, 79] on icon "Toggle text selection (Alt+T)" at bounding box center [143, 80] width 6 height 6
click at [640, 131] on img at bounding box center [564, 294] width 284 height 402
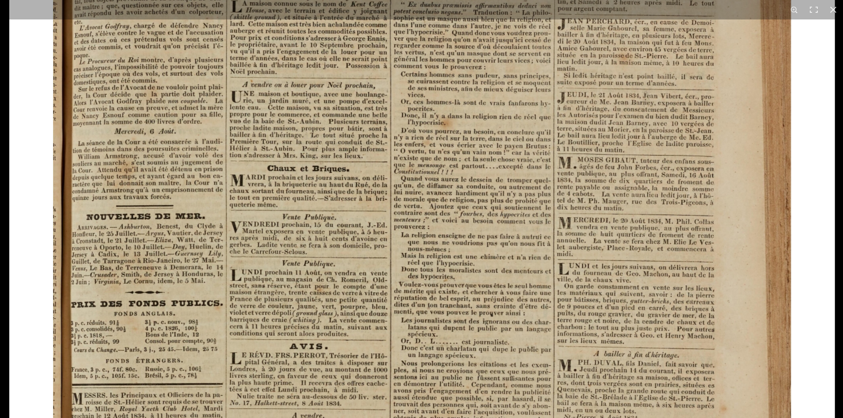
click at [606, 277] on img at bounding box center [422, 301] width 826 height 1168
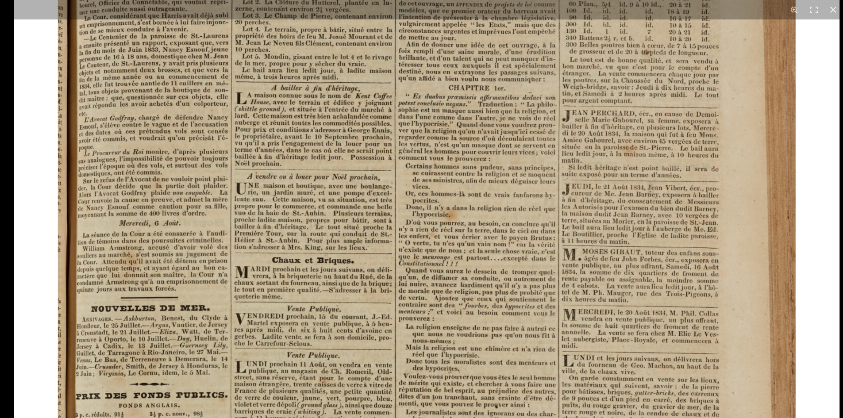
click at [265, 180] on img at bounding box center [427, 393] width 826 height 1168
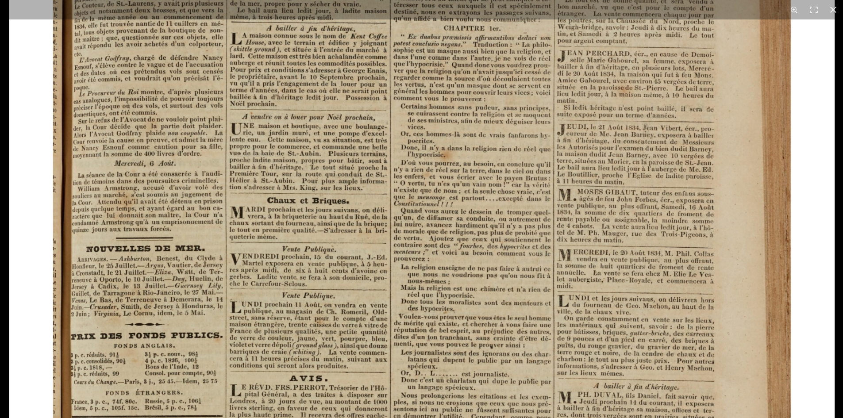
click at [275, 269] on img at bounding box center [422, 333] width 826 height 1168
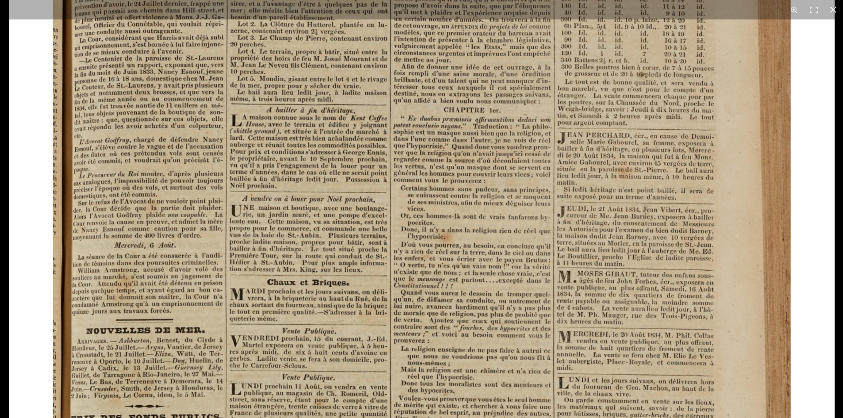
click at [387, 324] on img at bounding box center [422, 415] width 826 height 1168
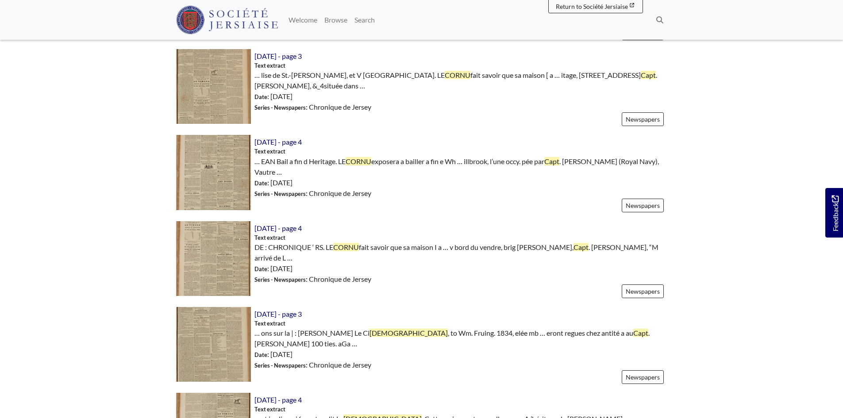
scroll to position [819, 0]
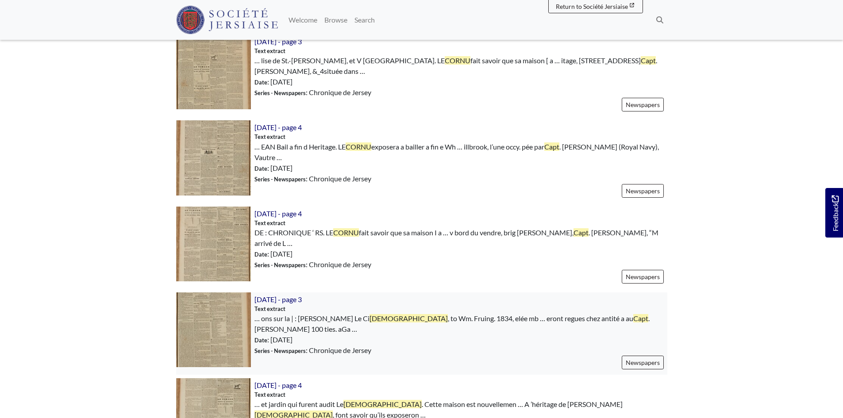
click at [218, 293] on img at bounding box center [213, 330] width 75 height 75
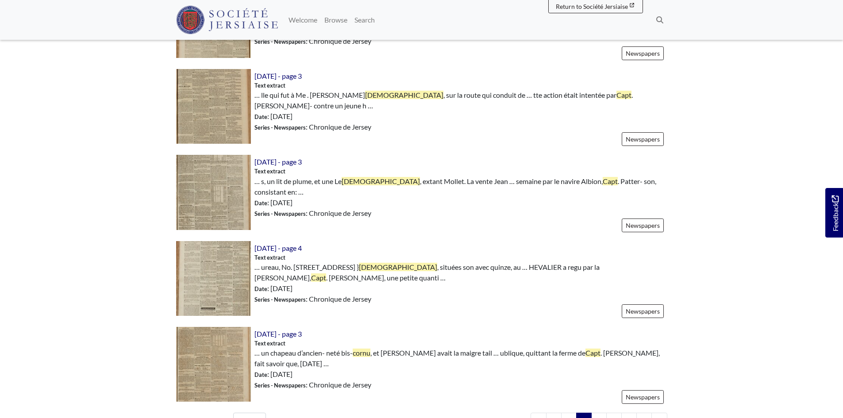
scroll to position [1217, 0]
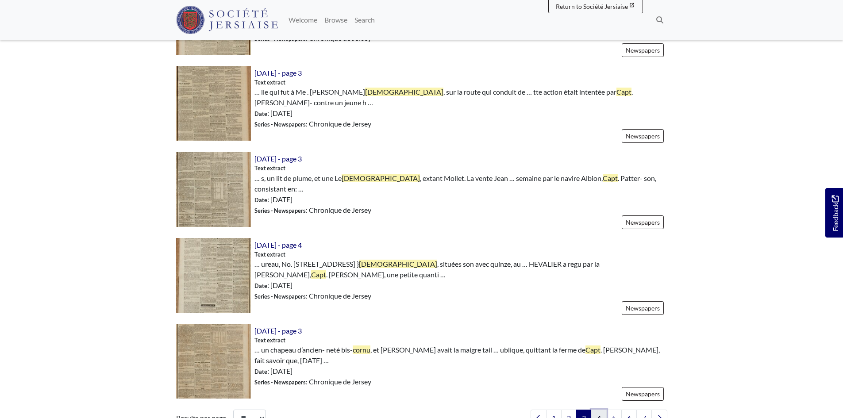
click at [595, 410] on link "4" at bounding box center [598, 418] width 15 height 17
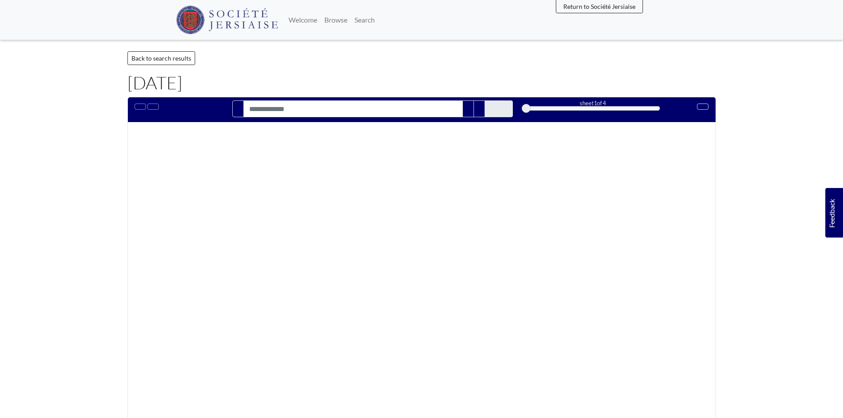
type input "**********"
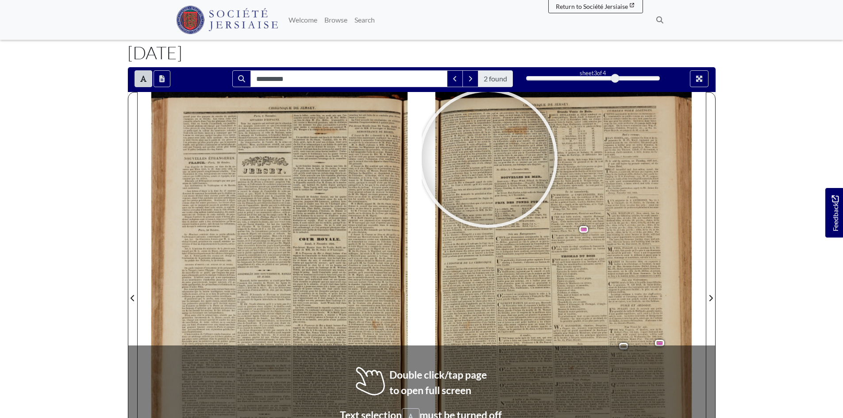
scroll to position [89, 0]
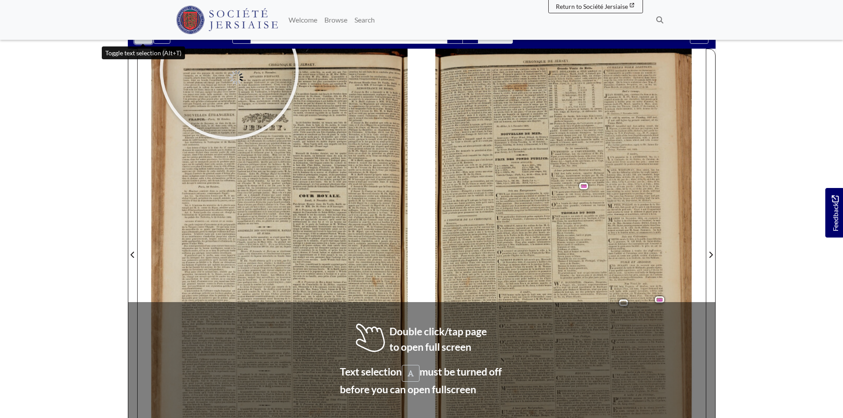
click at [137, 42] on button "Toggle text selection (Alt+T)" at bounding box center [144, 35] width 18 height 17
click at [645, 304] on div at bounding box center [564, 250] width 284 height 402
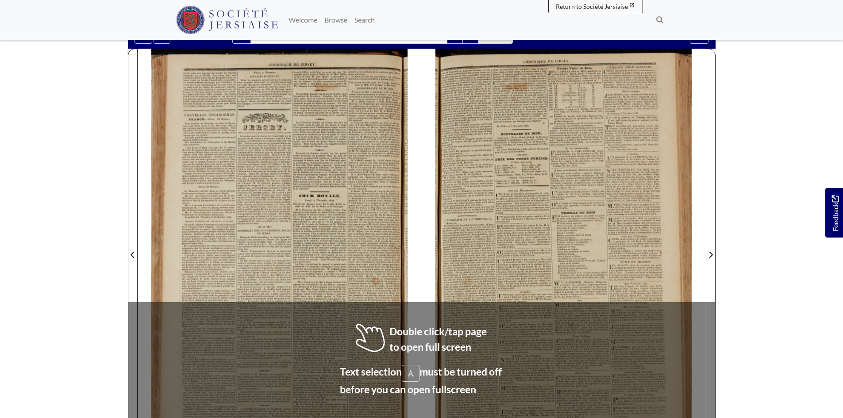
click at [0, 0] on div at bounding box center [0, 0] width 0 height 0
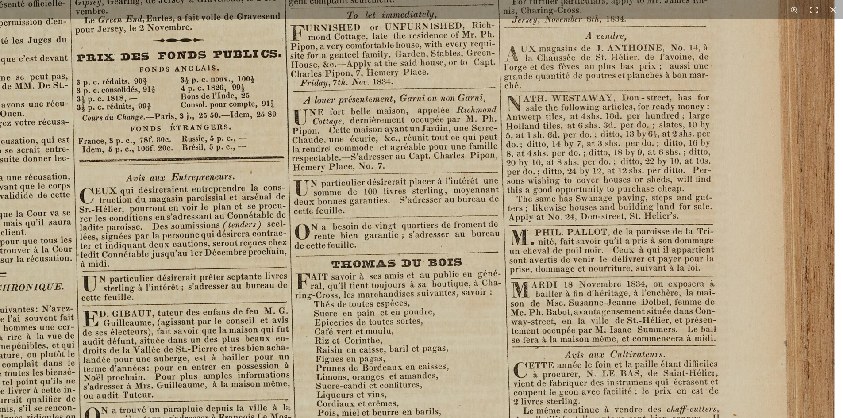
click at [544, 206] on img at bounding box center [340, 404] width 1095 height 1549
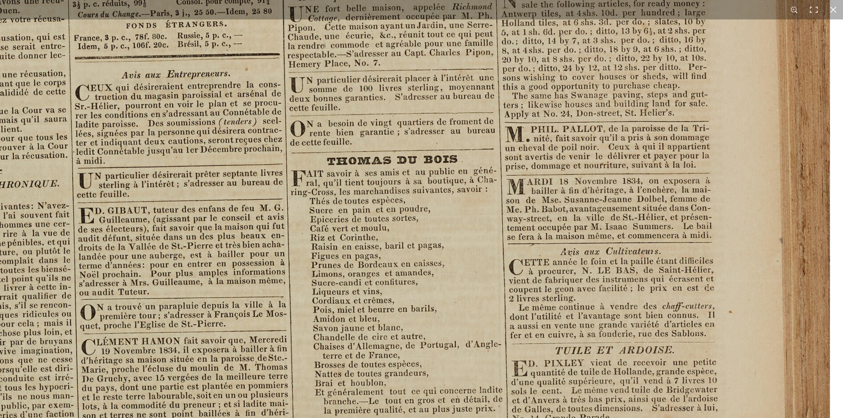
click at [629, 270] on img at bounding box center [335, 301] width 1095 height 1549
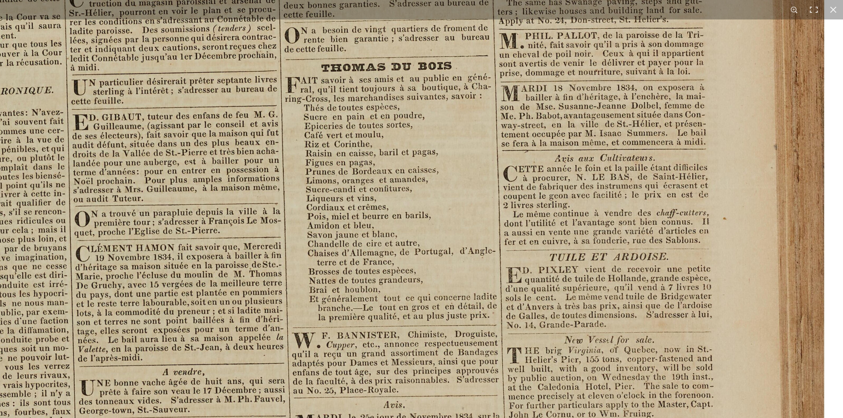
click at [637, 273] on img at bounding box center [330, 208] width 1095 height 1549
click at [652, 310] on img at bounding box center [330, 208] width 1095 height 1549
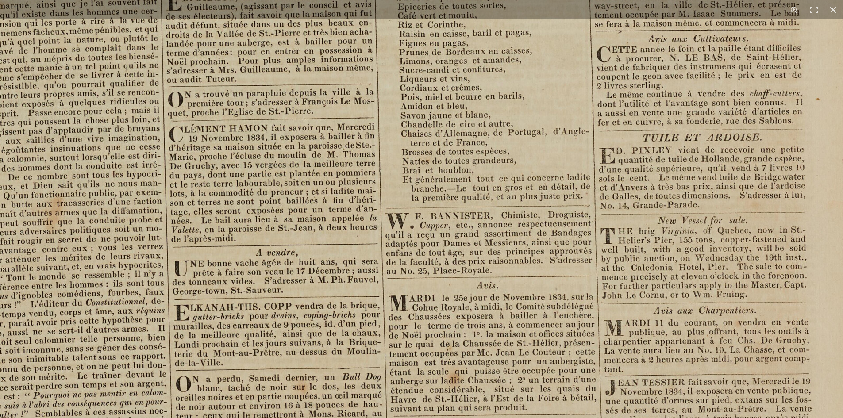
click at [540, 95] on img at bounding box center [423, 88] width 1095 height 1549
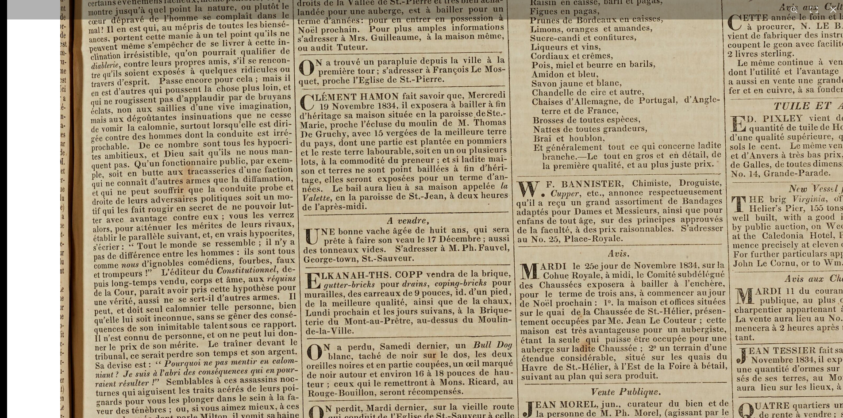
click at [201, 310] on img at bounding box center [554, 56] width 1095 height 1549
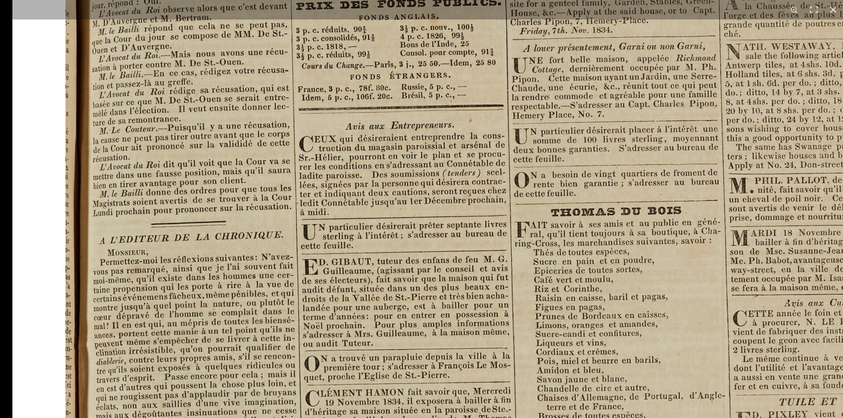
click at [259, 369] on img at bounding box center [559, 353] width 1095 height 1549
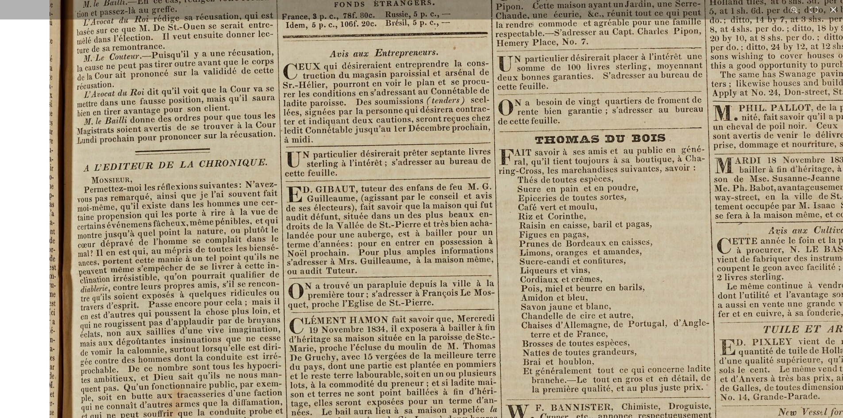
click at [440, 366] on img at bounding box center [543, 280] width 1095 height 1549
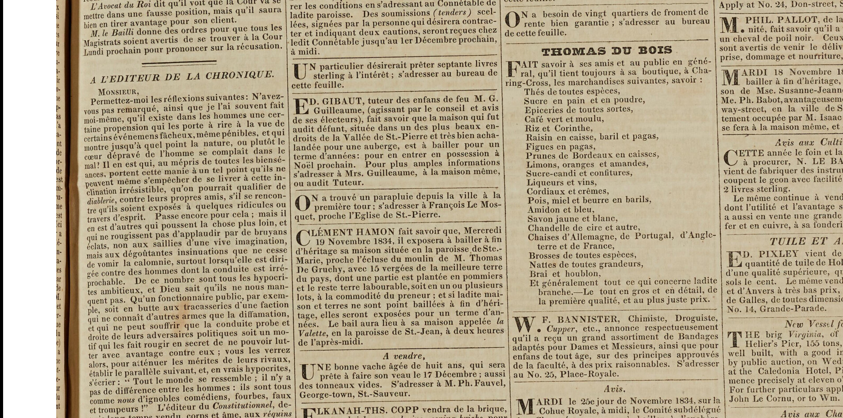
click at [492, 369] on img at bounding box center [550, 192] width 1095 height 1549
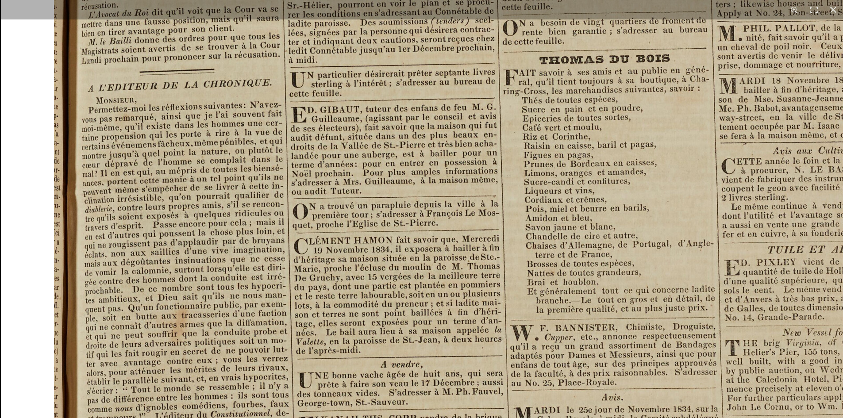
click at [265, 354] on img at bounding box center [548, 200] width 1095 height 1549
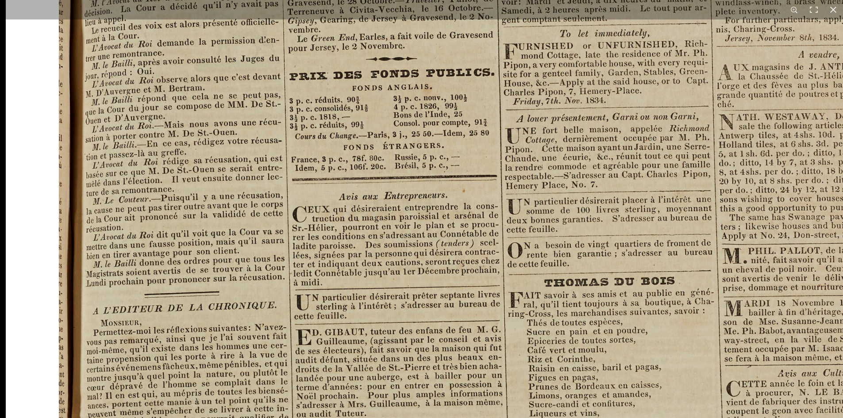
click at [258, 338] on img at bounding box center [553, 423] width 1095 height 1549
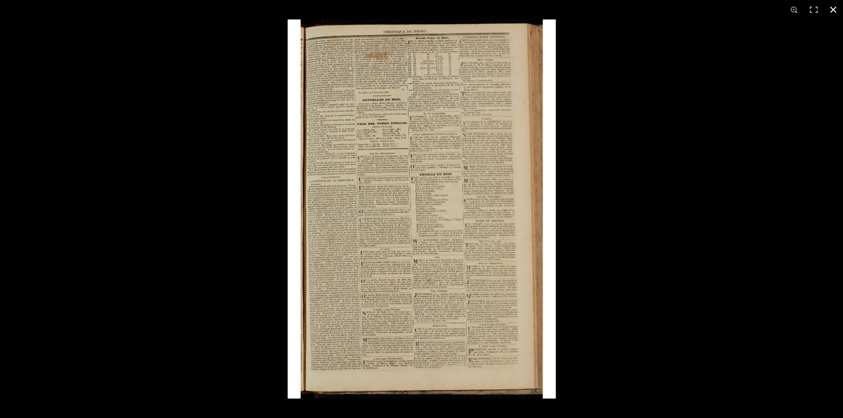
click at [150, 52] on div at bounding box center [421, 209] width 843 height 418
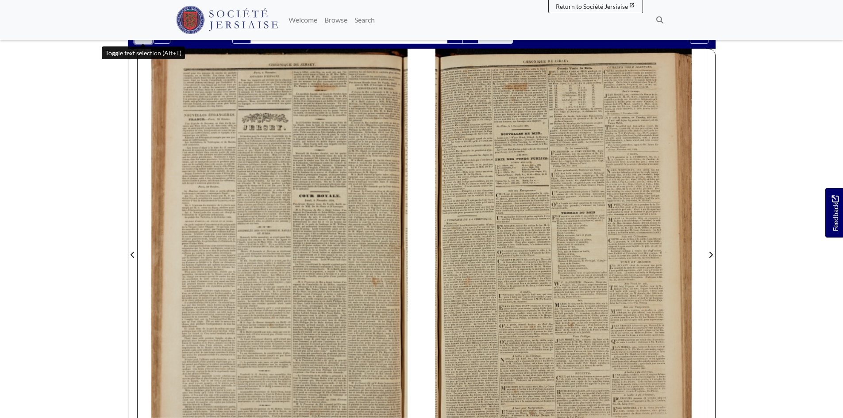
click at [142, 42] on button "Toggle text selection (Alt+T)" at bounding box center [144, 35] width 18 height 17
drag, startPoint x: 140, startPoint y: 42, endPoint x: 159, endPoint y: 55, distance: 23.1
click at [142, 42] on button "Toggle text selection (Alt+T)" at bounding box center [144, 35] width 18 height 17
click at [584, 162] on div at bounding box center [564, 250] width 284 height 402
click at [586, 162] on div at bounding box center [564, 250] width 284 height 402
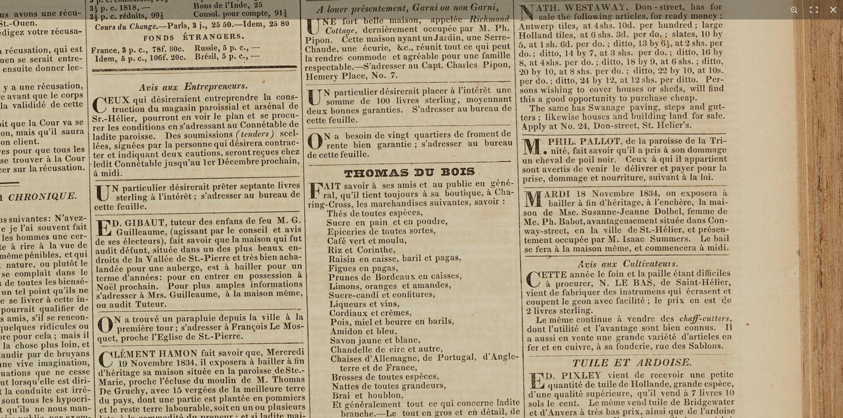
click at [383, 181] on img at bounding box center [353, 314] width 1095 height 1549
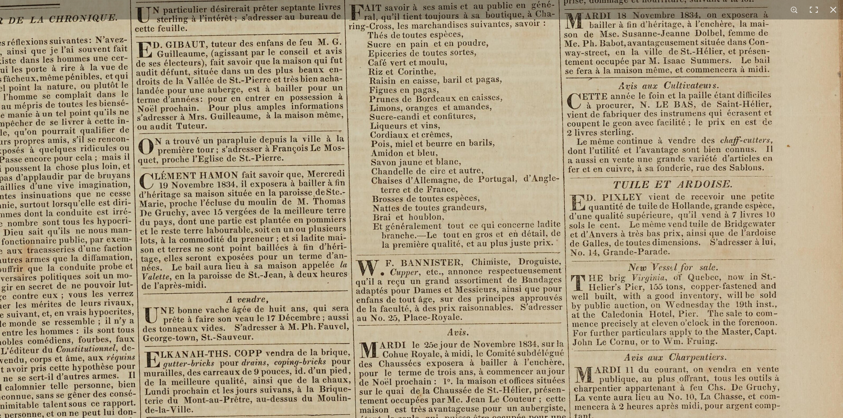
click at [444, 193] on img at bounding box center [393, 135] width 1095 height 1549
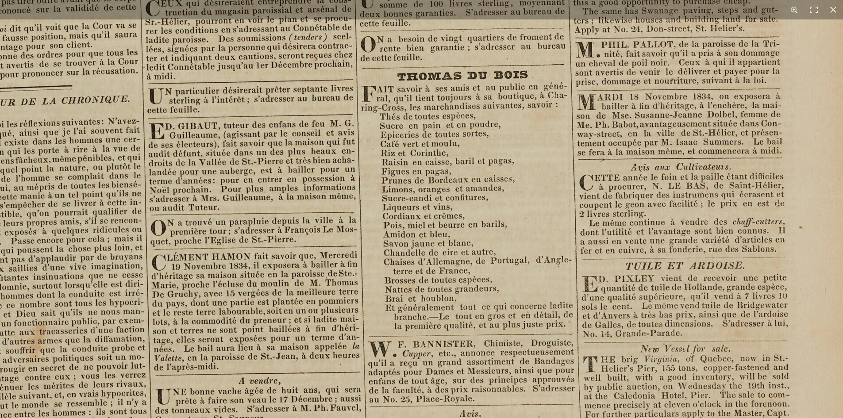
click at [468, 374] on img at bounding box center [406, 217] width 1095 height 1549
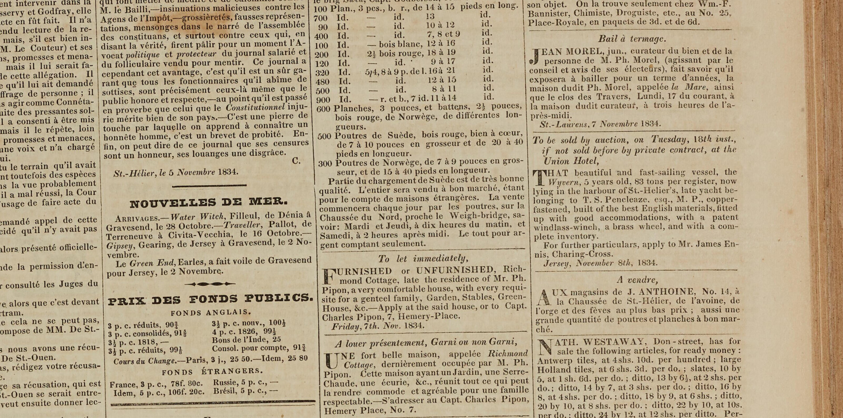
click at [459, 418] on html "Menu" at bounding box center [421, 287] width 843 height 753
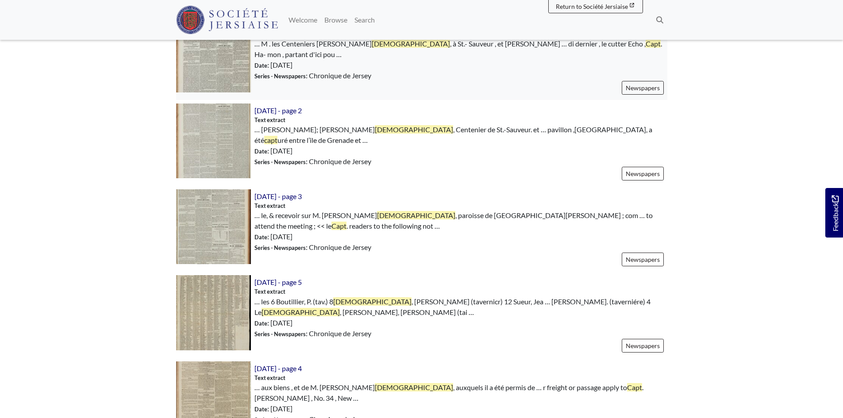
scroll to position [753, 0]
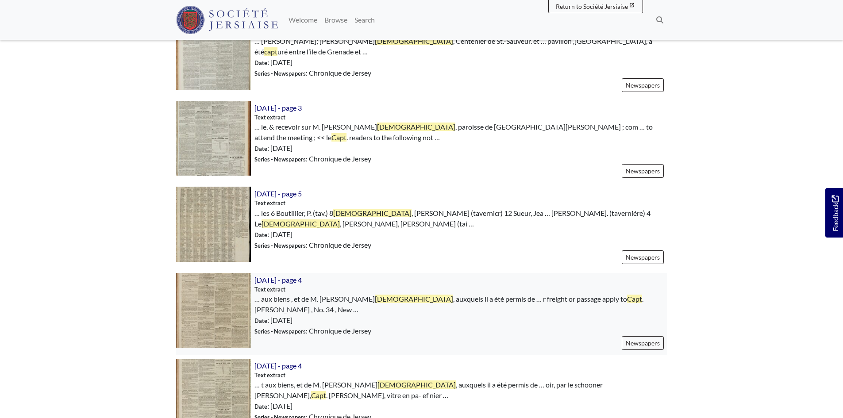
click at [205, 277] on img at bounding box center [213, 310] width 75 height 75
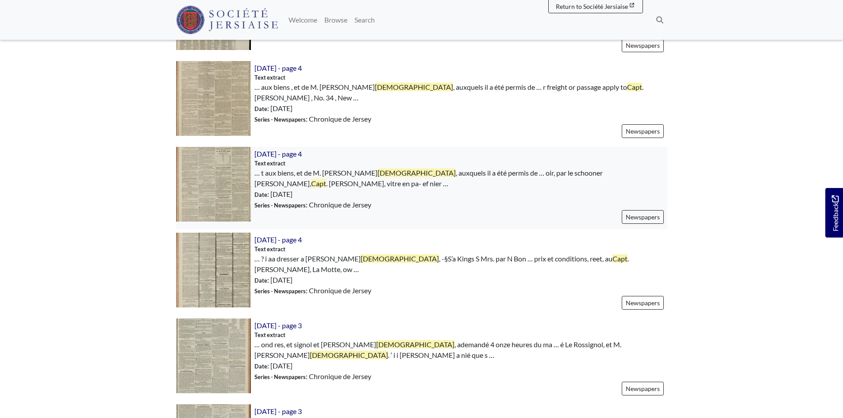
scroll to position [1018, 0]
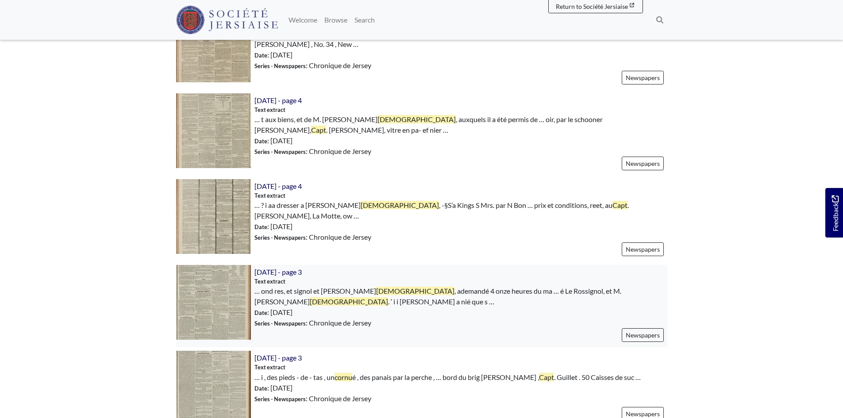
click at [216, 265] on img at bounding box center [213, 302] width 75 height 75
drag, startPoint x: 505, startPoint y: 253, endPoint x: 229, endPoint y: 392, distance: 309.0
drag, startPoint x: 598, startPoint y: 128, endPoint x: 591, endPoint y: 140, distance: 13.1
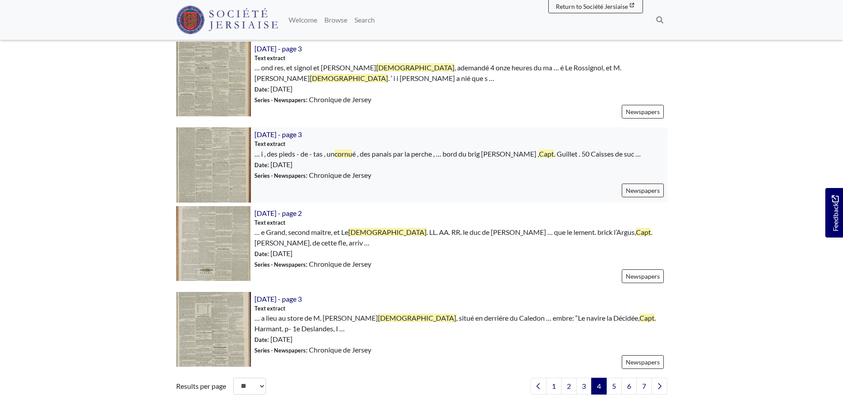
scroll to position [1158, 0]
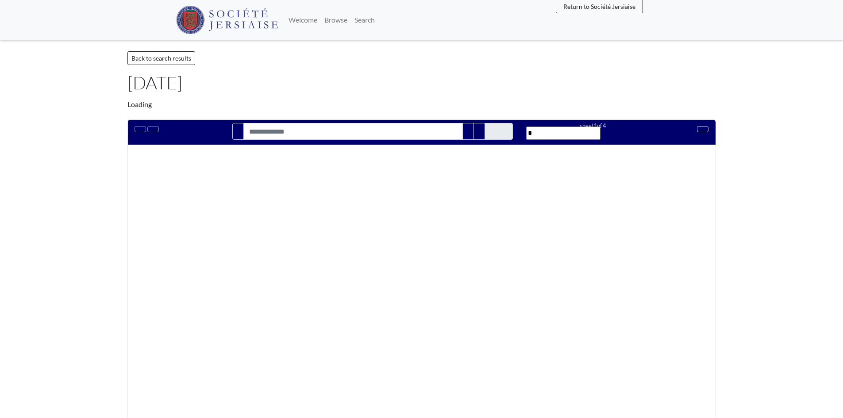
type input "**********"
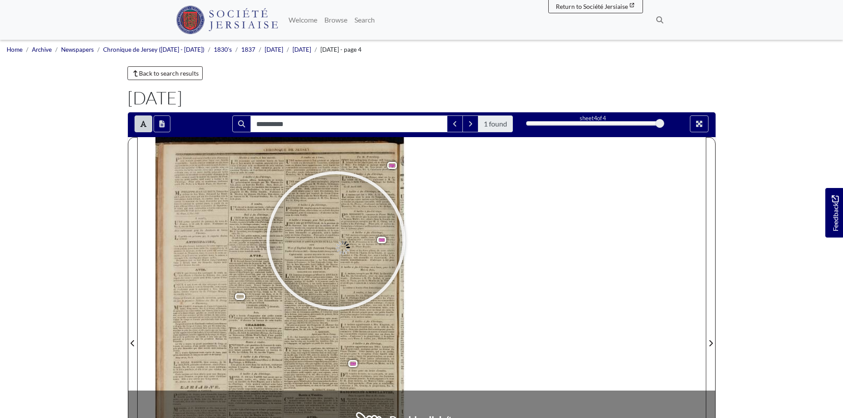
drag, startPoint x: 317, startPoint y: 309, endPoint x: 327, endPoint y: 280, distance: 30.9
click at [327, 278] on div at bounding box center [336, 240] width 133 height 133
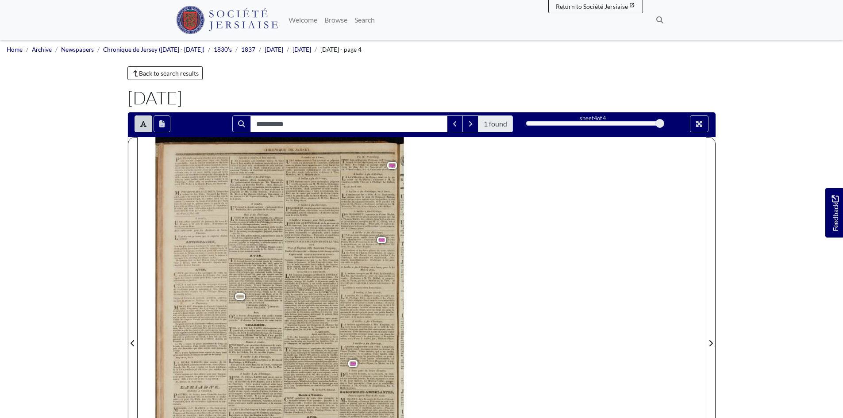
drag, startPoint x: 494, startPoint y: 312, endPoint x: 510, endPoint y: 202, distance: 111.0
click at [510, 202] on div "PH . FALLE exposera à bailler à fin d'héritage , une maison propre pour loger u…" at bounding box center [422, 338] width 568 height 402
click at [826, 338] on body "Menu" at bounding box center [421, 376] width 843 height 753
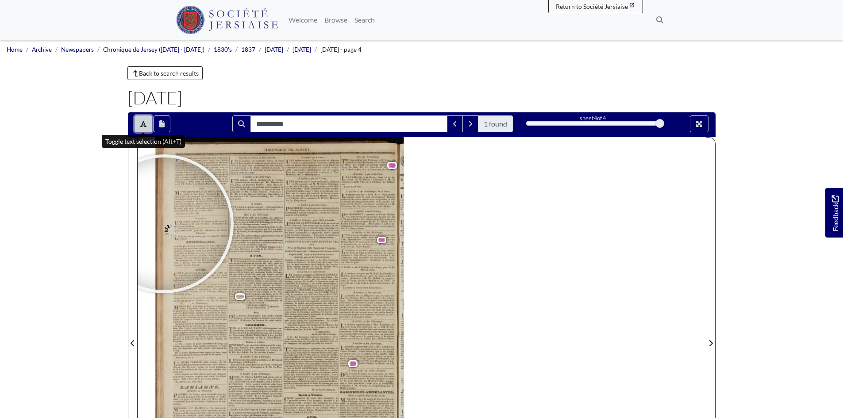
click at [147, 120] on button "Toggle text selection (Alt+T)" at bounding box center [144, 124] width 18 height 17
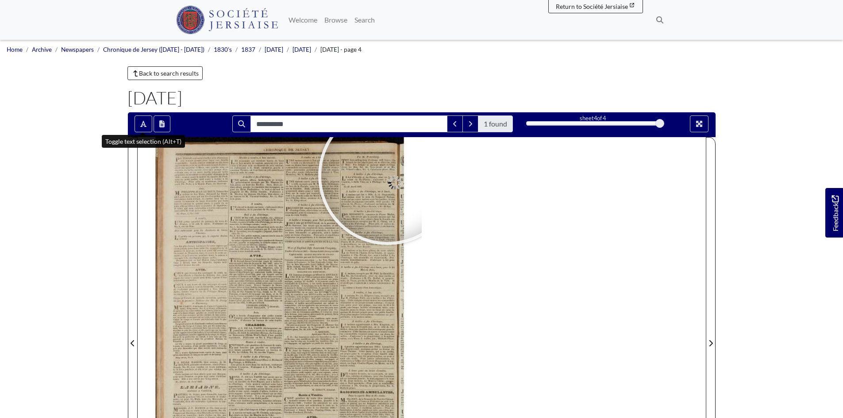
click at [388, 176] on div at bounding box center [387, 175] width 133 height 133
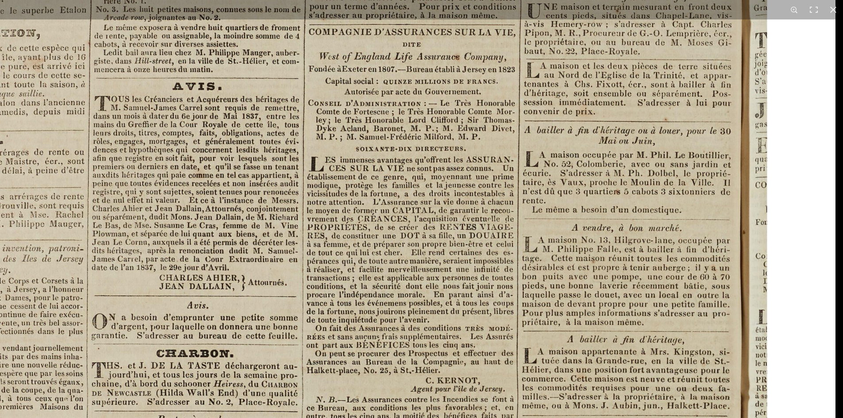
click at [553, 199] on img at bounding box center [288, 403] width 1095 height 1549
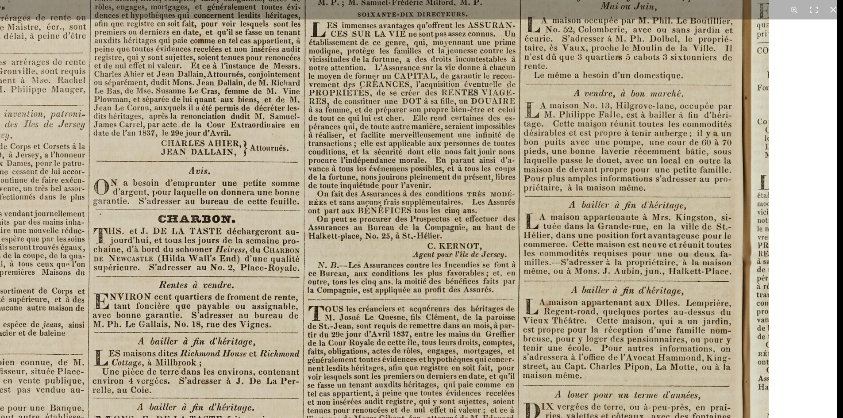
click at [556, 190] on img at bounding box center [289, 268] width 1095 height 1549
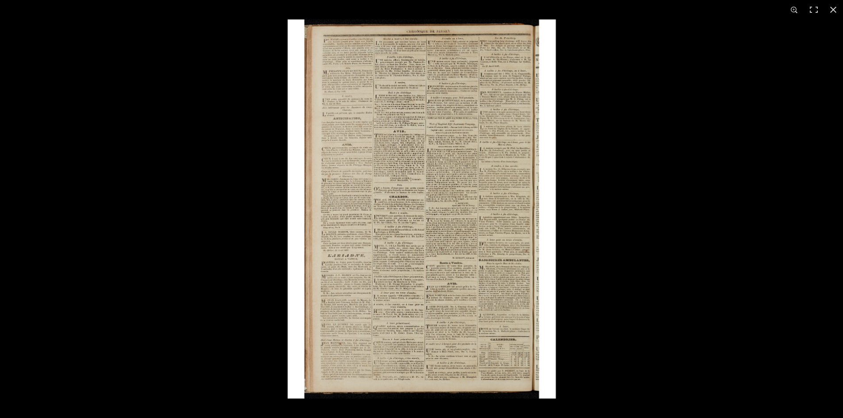
click at [531, 196] on img at bounding box center [422, 208] width 268 height 379
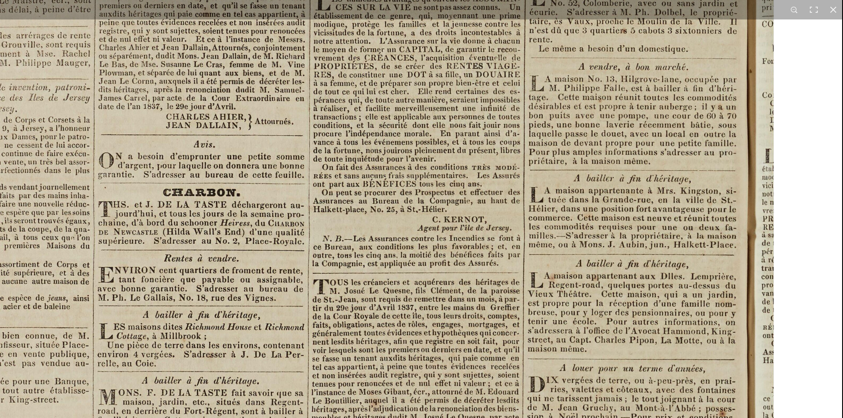
click at [583, 253] on img at bounding box center [294, 242] width 1095 height 1549
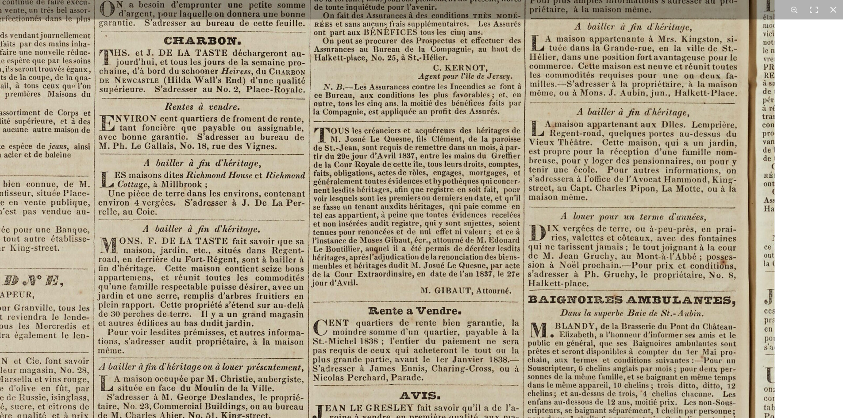
click at [607, 259] on img at bounding box center [295, 90] width 1095 height 1549
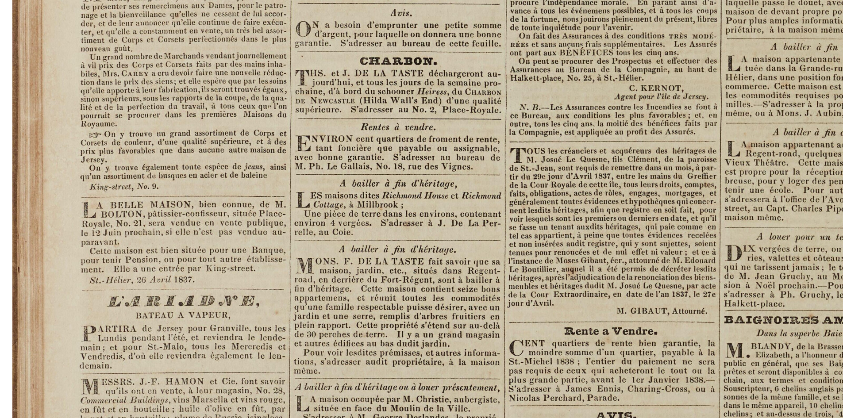
click at [380, 353] on img at bounding box center [491, 110] width 1095 height 1549
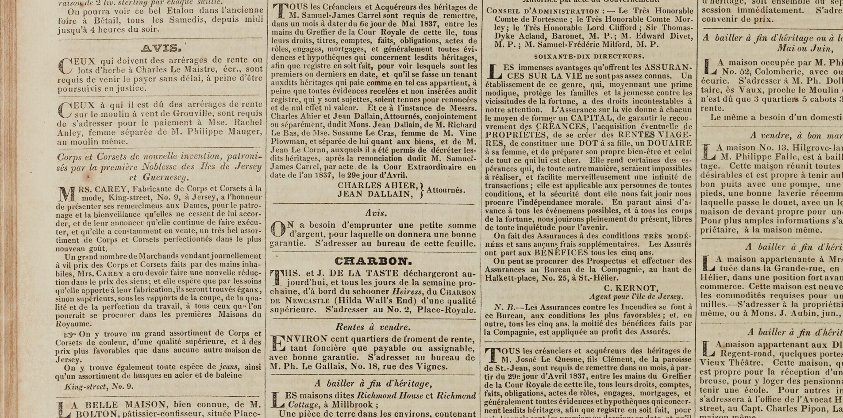
click at [382, 320] on img at bounding box center [466, 311] width 1095 height 1549
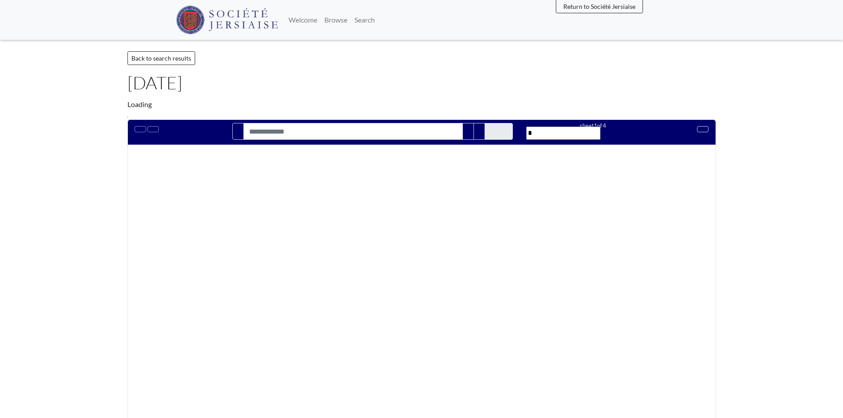
type input "**********"
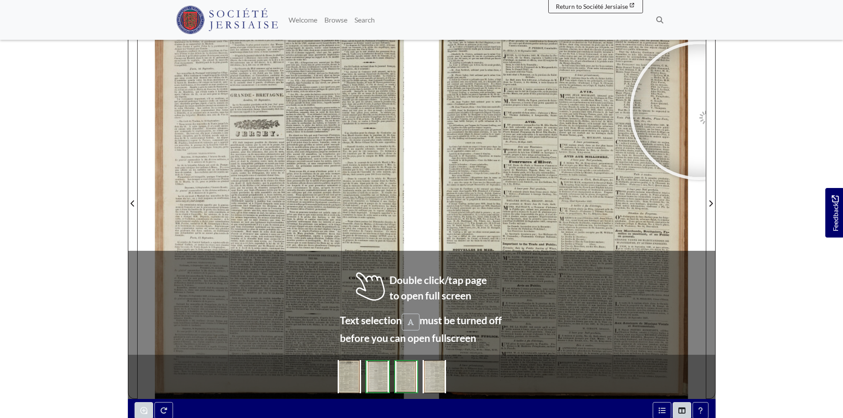
scroll to position [221, 0]
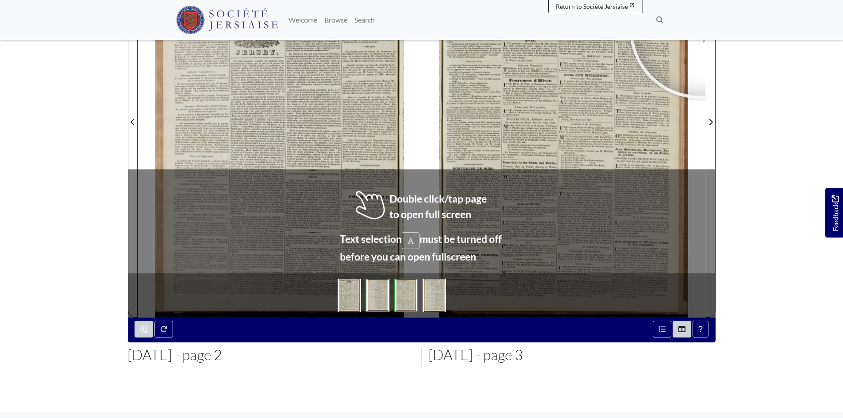
click at [823, 256] on body "Menu" at bounding box center [421, 155] width 843 height 753
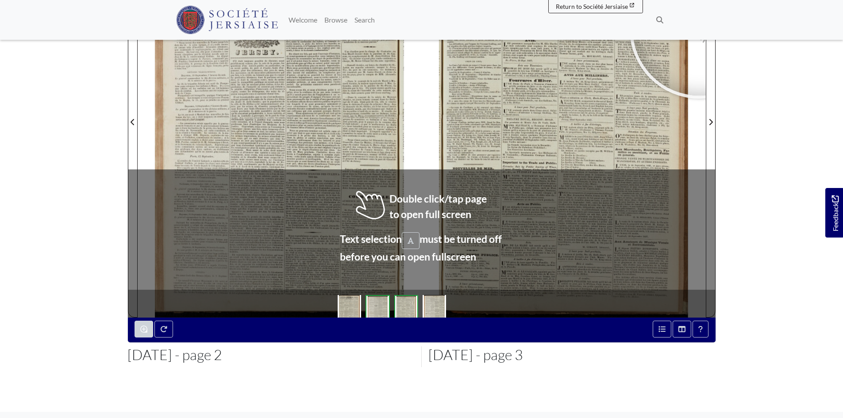
click at [535, 309] on div "**********" at bounding box center [421, 117] width 589 height 452
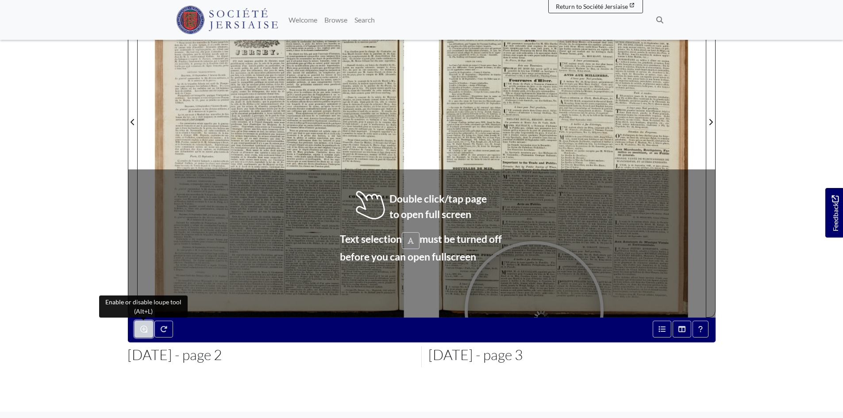
click at [142, 330] on icon "Enable or disable loupe tool (Alt+L)" at bounding box center [143, 329] width 7 height 7
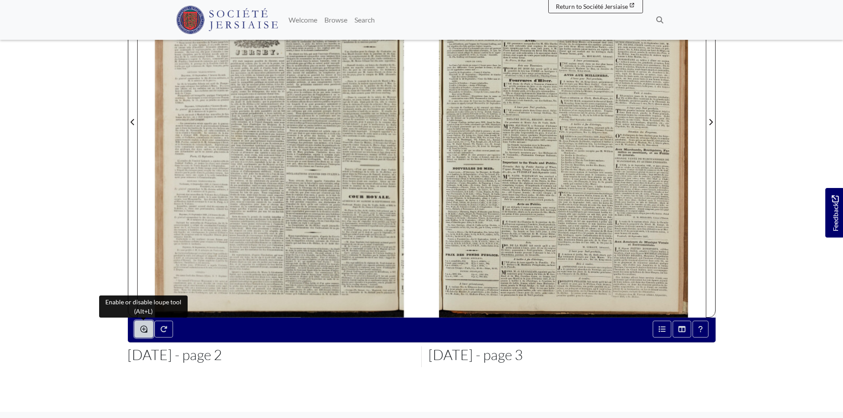
click at [144, 326] on icon "Enable or disable loupe tool (Alt+L)" at bounding box center [143, 329] width 7 height 7
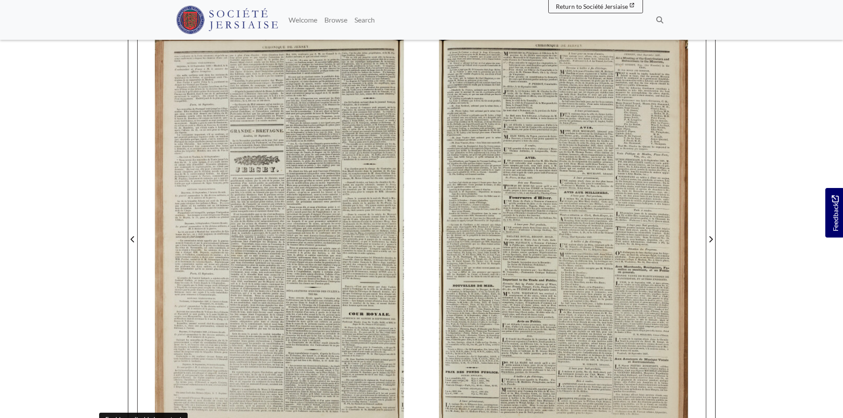
scroll to position [89, 0]
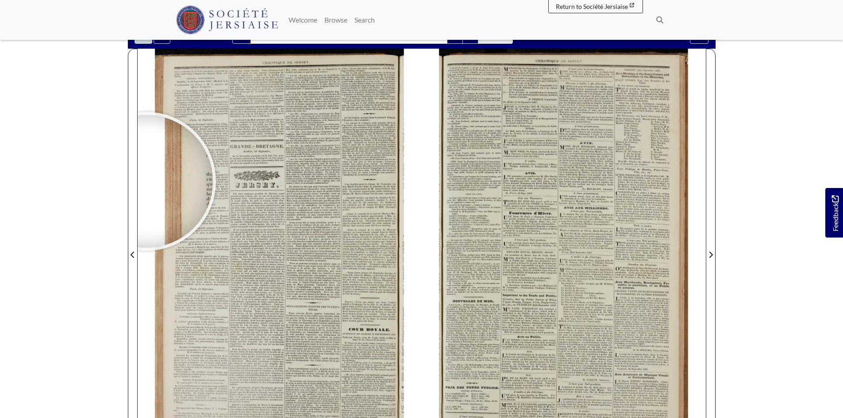
drag, startPoint x: 33, startPoint y: 76, endPoint x: 28, endPoint y: 145, distance: 69.7
click at [28, 145] on body "Menu" at bounding box center [421, 287] width 843 height 753
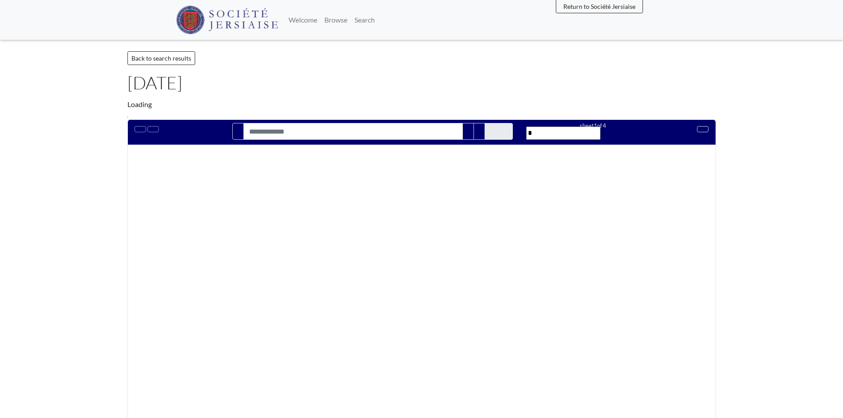
type input "**********"
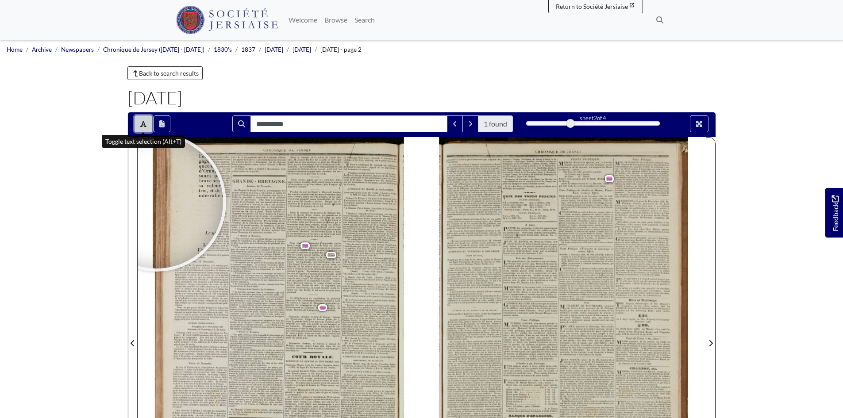
click at [145, 123] on icon "Toggle text selection (Alt+T)" at bounding box center [143, 123] width 6 height 7
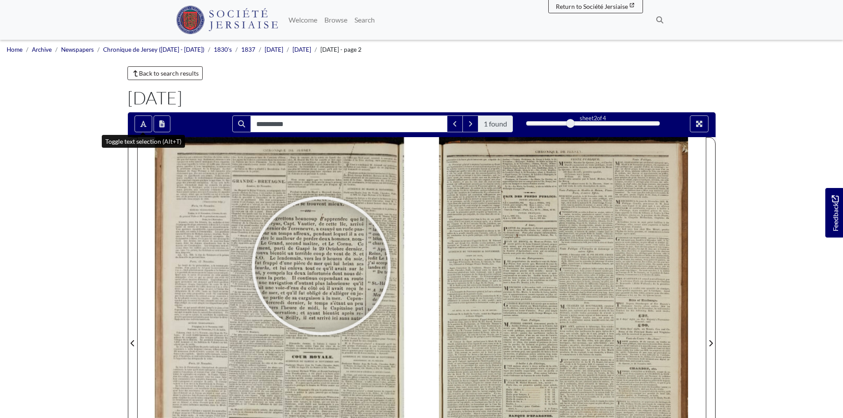
click at [321, 266] on div at bounding box center [321, 266] width 133 height 133
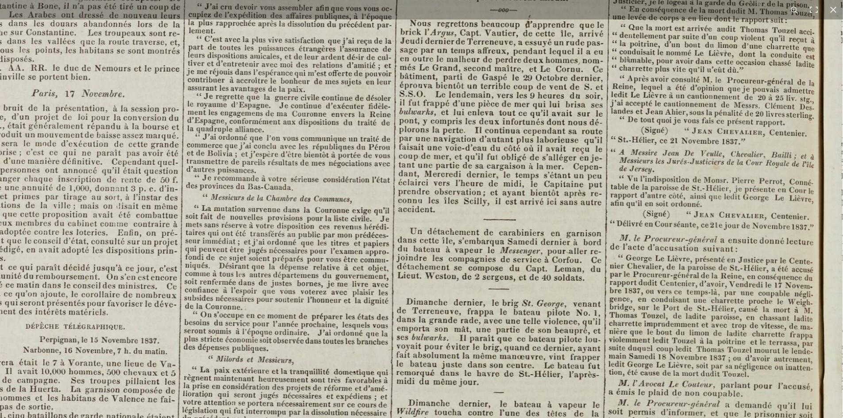
click at [431, 392] on img at bounding box center [371, 382] width 1075 height 1521
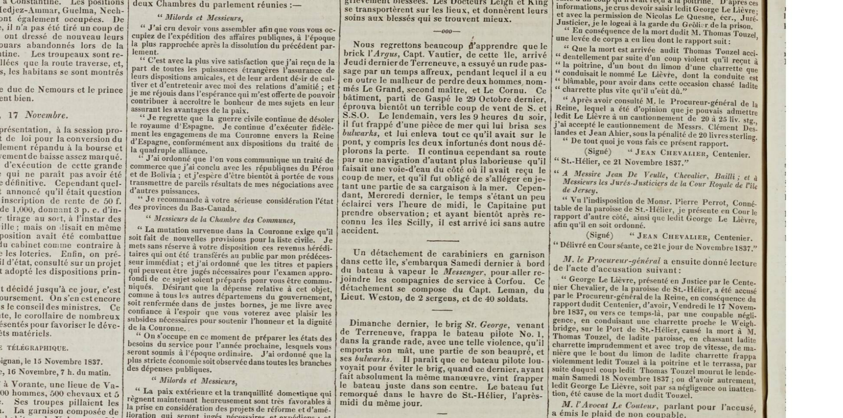
click at [452, 242] on img at bounding box center [314, 404] width 1075 height 1521
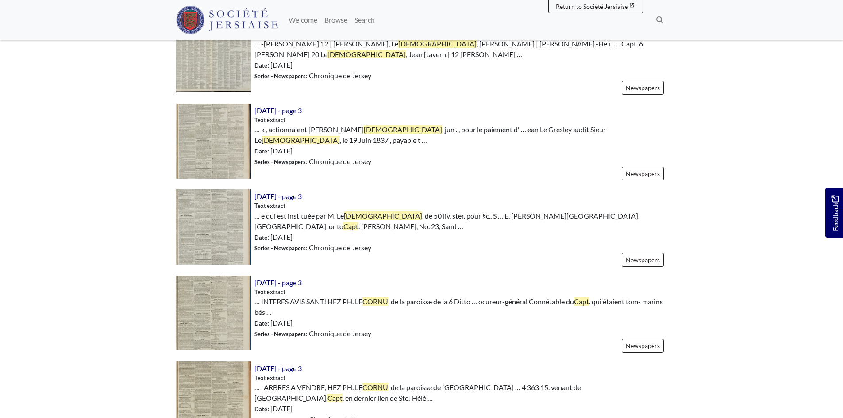
scroll to position [398, 0]
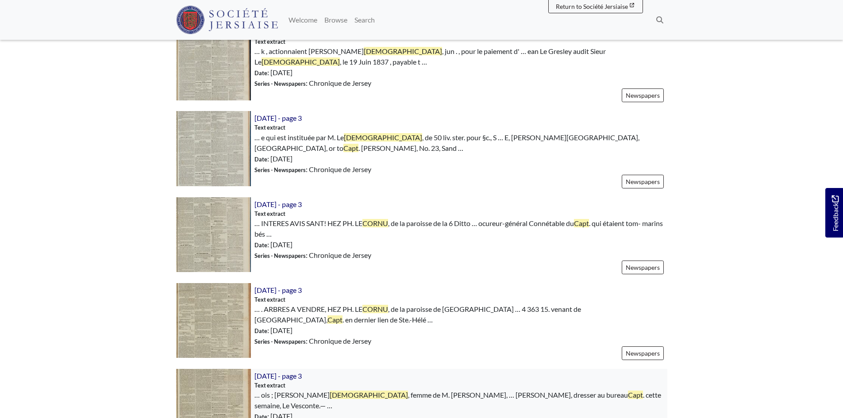
click at [220, 369] on img at bounding box center [213, 406] width 75 height 75
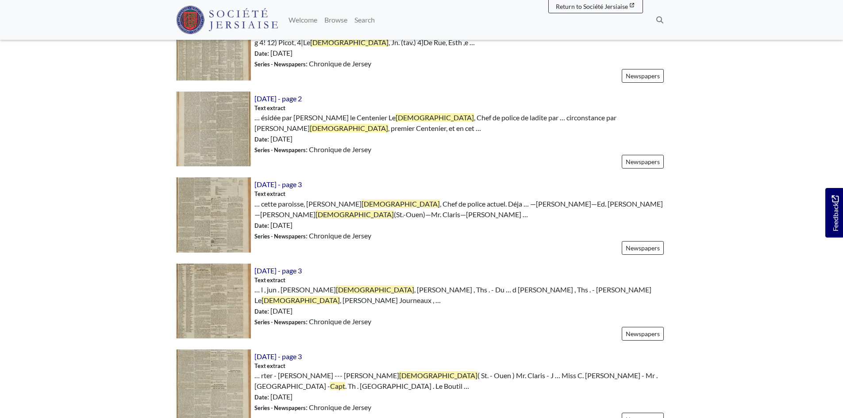
scroll to position [1195, 0]
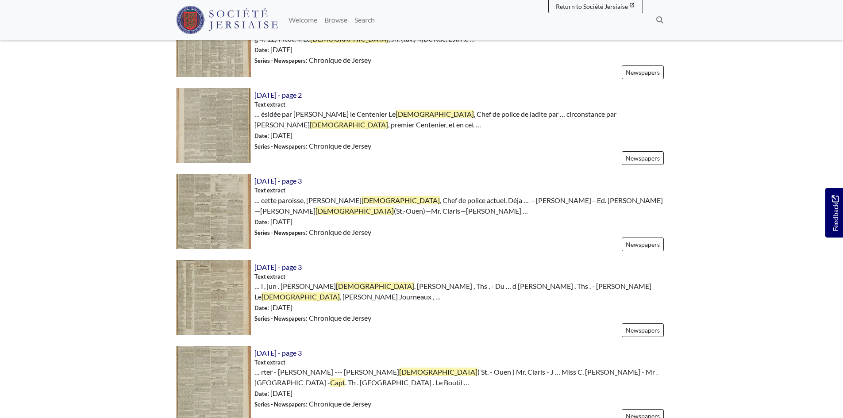
drag, startPoint x: 628, startPoint y: 387, endPoint x: 649, endPoint y: 379, distance: 22.3
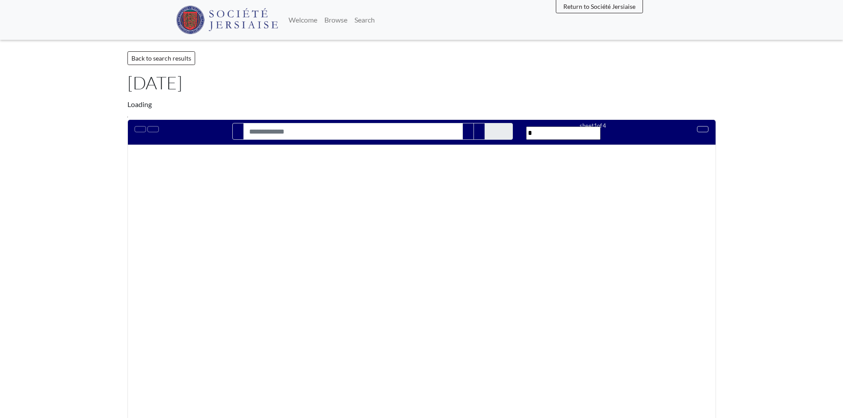
type input "**********"
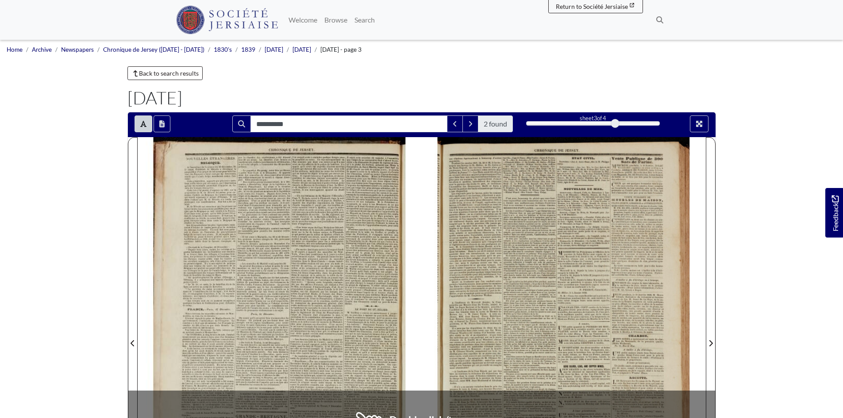
scroll to position [133, 0]
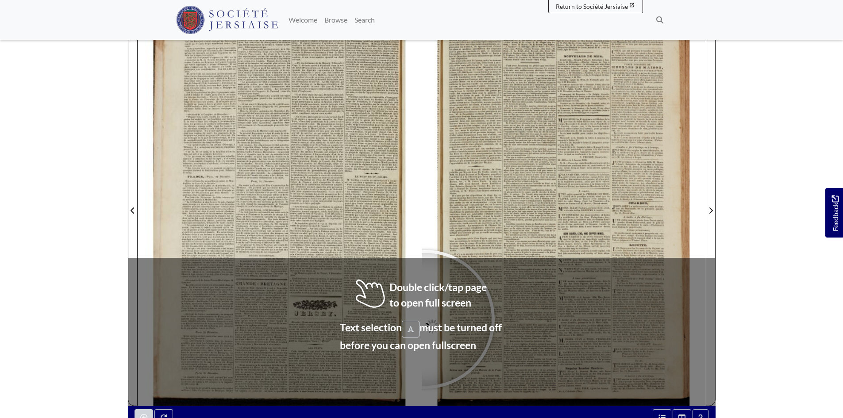
click at [425, 320] on div at bounding box center [425, 319] width 133 height 133
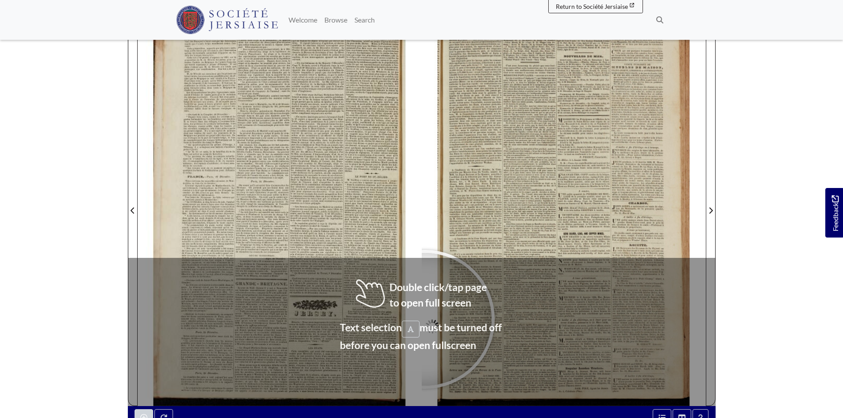
click at [425, 320] on div at bounding box center [425, 319] width 133 height 133
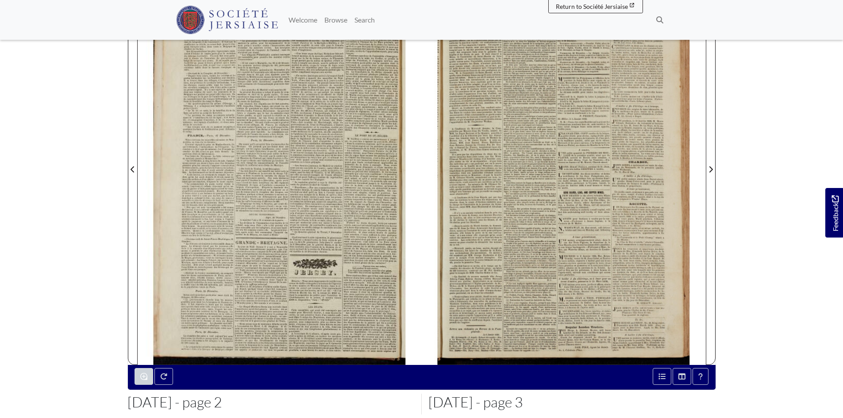
scroll to position [177, 0]
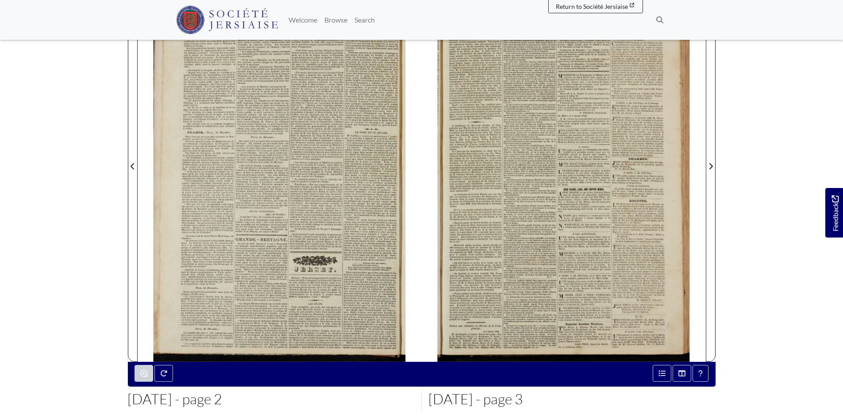
click at [46, 195] on body "Menu" at bounding box center [421, 199] width 843 height 753
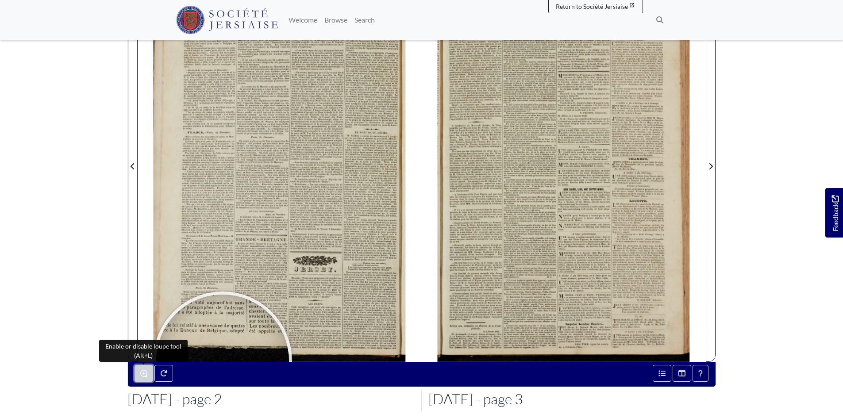
click at [143, 372] on icon "Enable or disable loupe tool (Alt+L)" at bounding box center [143, 373] width 7 height 7
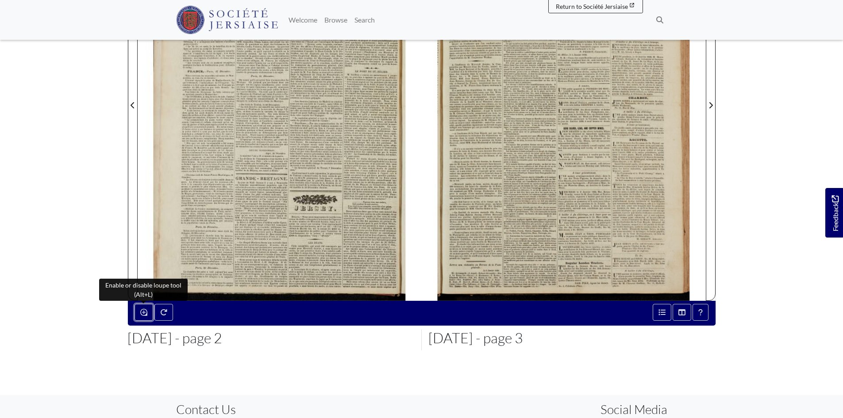
scroll to position [266, 0]
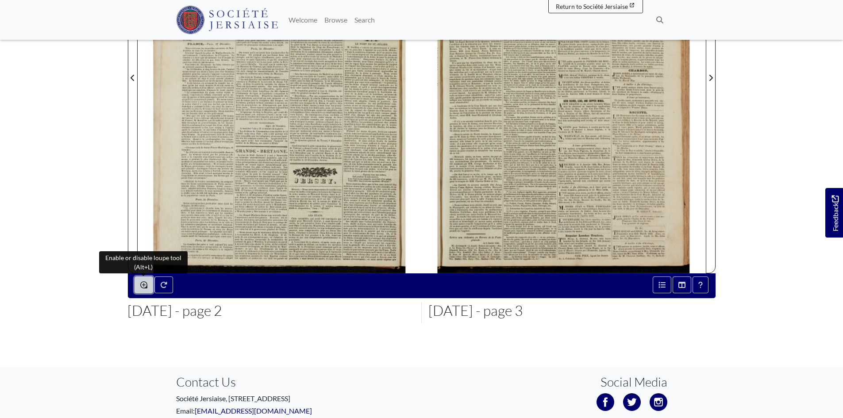
click at [147, 283] on icon "Enable or disable loupe tool (Alt+L)" at bounding box center [143, 285] width 7 height 7
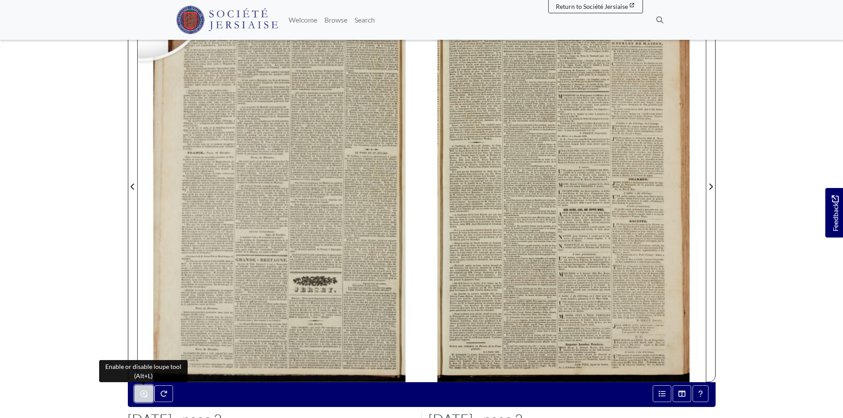
scroll to position [221, 0]
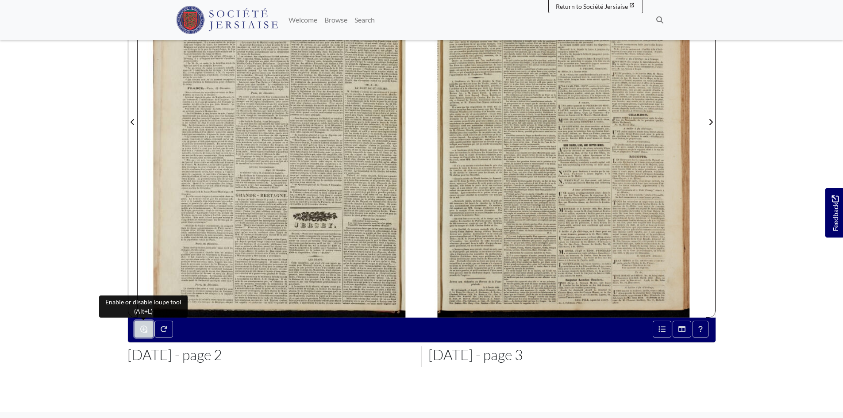
click at [143, 330] on icon "Enable or disable loupe tool (Alt+L)" at bounding box center [143, 329] width 7 height 7
click at [146, 322] on button "Enable or disable loupe tool (Alt+L)" at bounding box center [144, 329] width 19 height 17
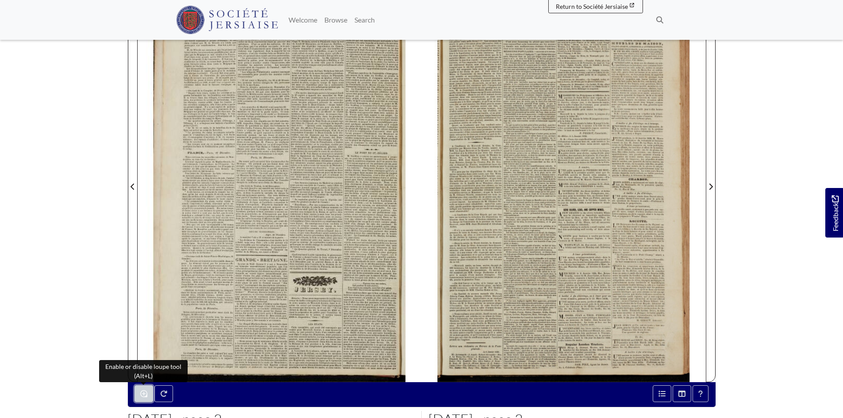
scroll to position [44, 0]
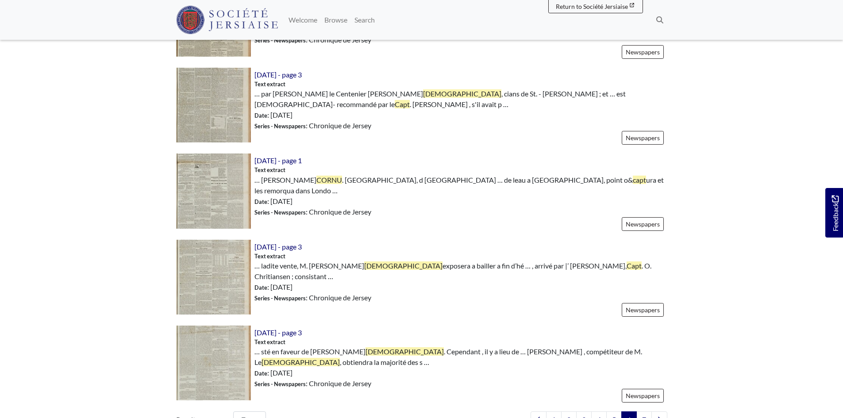
scroll to position [1284, 0]
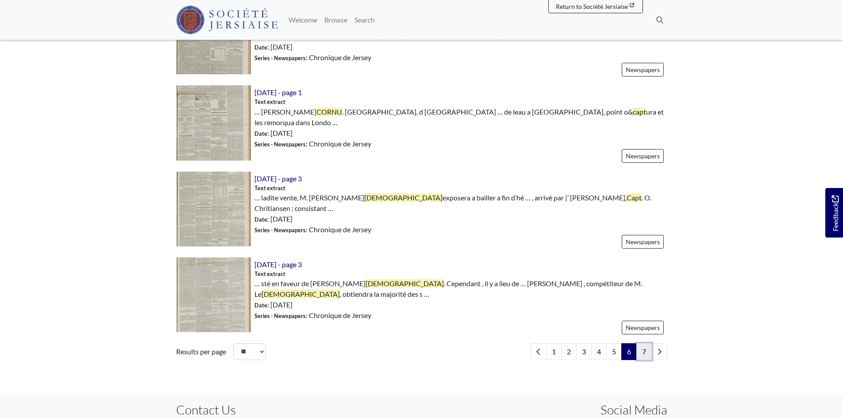
click at [644, 344] on link "7" at bounding box center [644, 352] width 15 height 17
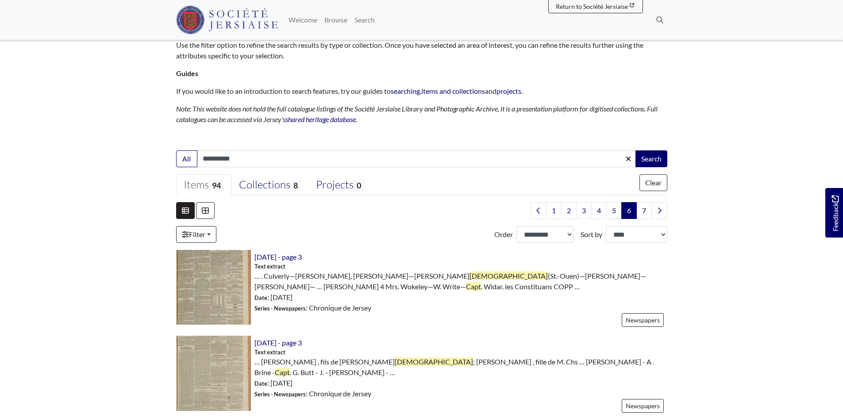
scroll to position [0, 0]
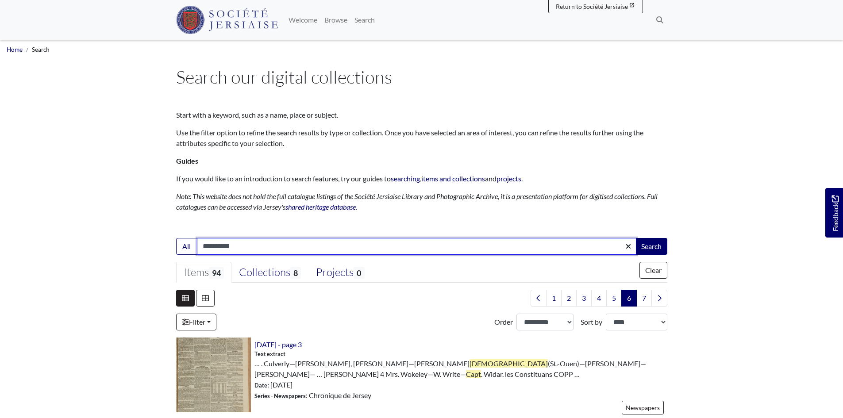
click at [241, 246] on input "**********" at bounding box center [417, 246] width 440 height 17
type input "**********"
click at [636, 238] on button "Search" at bounding box center [652, 246] width 32 height 17
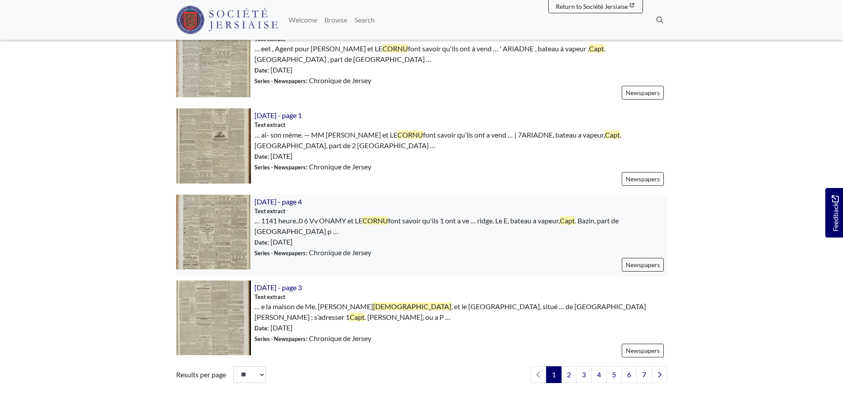
scroll to position [1284, 0]
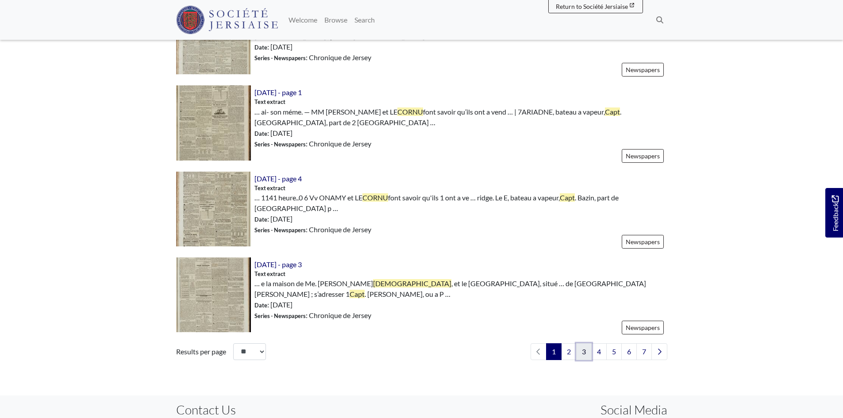
click at [582, 344] on link "3" at bounding box center [583, 352] width 15 height 17
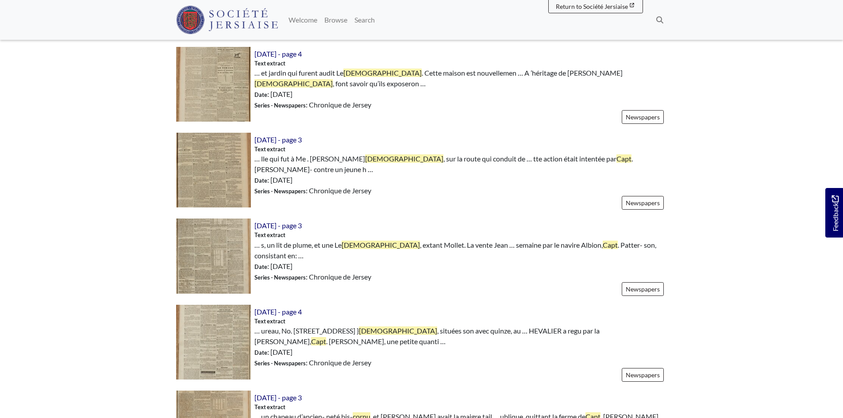
scroll to position [1151, 0]
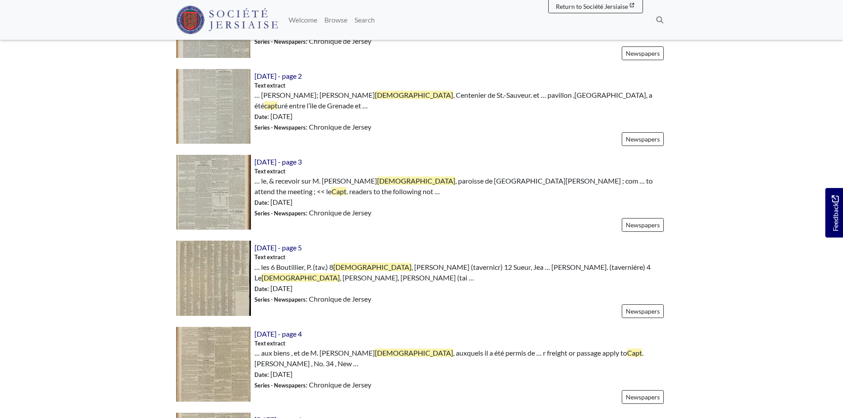
scroll to position [708, 0]
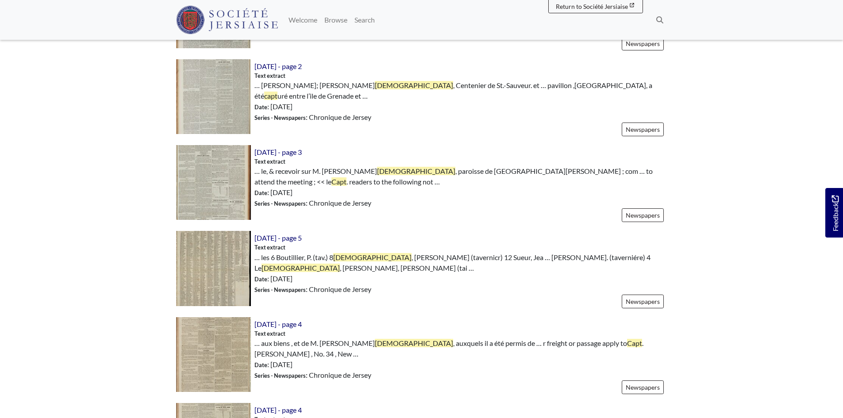
drag, startPoint x: 734, startPoint y: 337, endPoint x: 729, endPoint y: 334, distance: 5.9
click at [729, 334] on body "Menu" at bounding box center [421, 187] width 843 height 1791
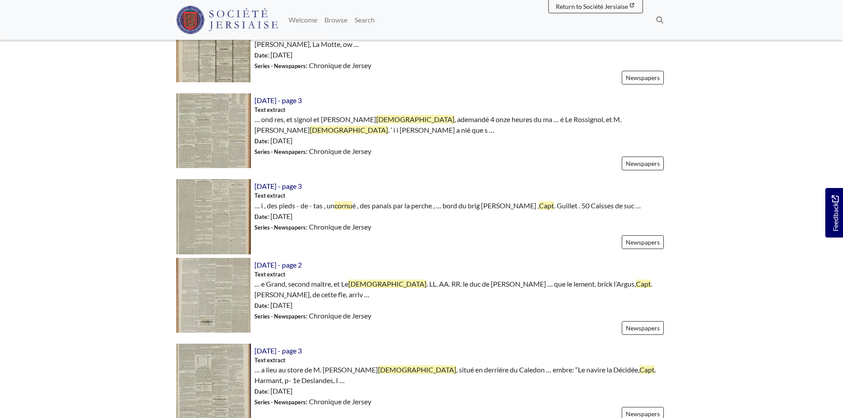
scroll to position [1195, 0]
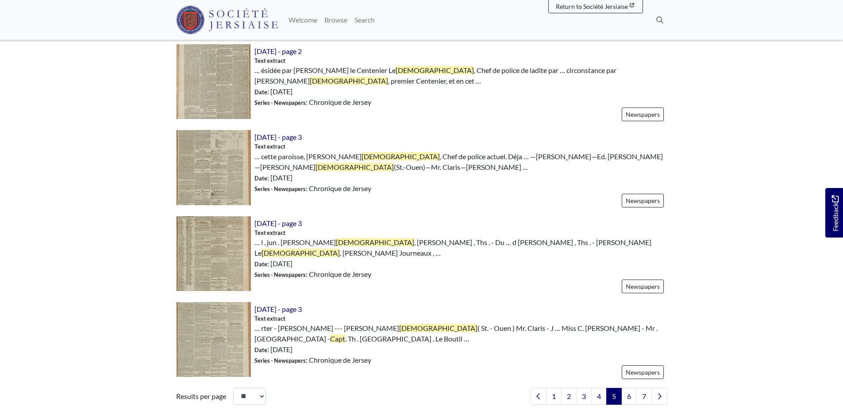
scroll to position [1239, 0]
click at [629, 388] on link "6" at bounding box center [629, 396] width 15 height 17
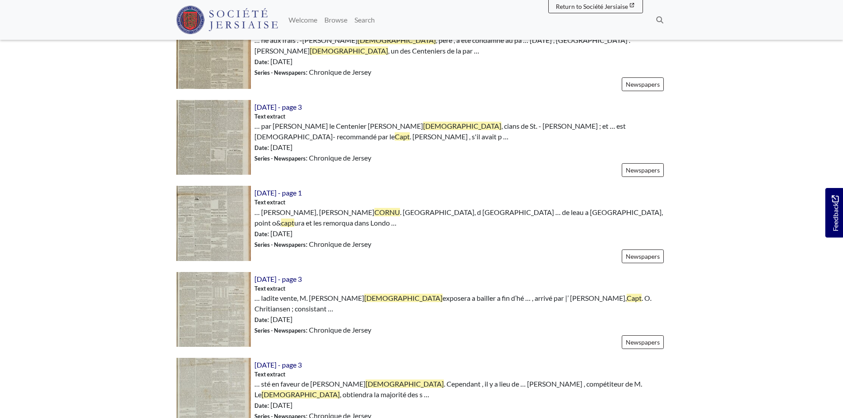
scroll to position [1195, 0]
